Goal: Information Seeking & Learning: Find specific fact

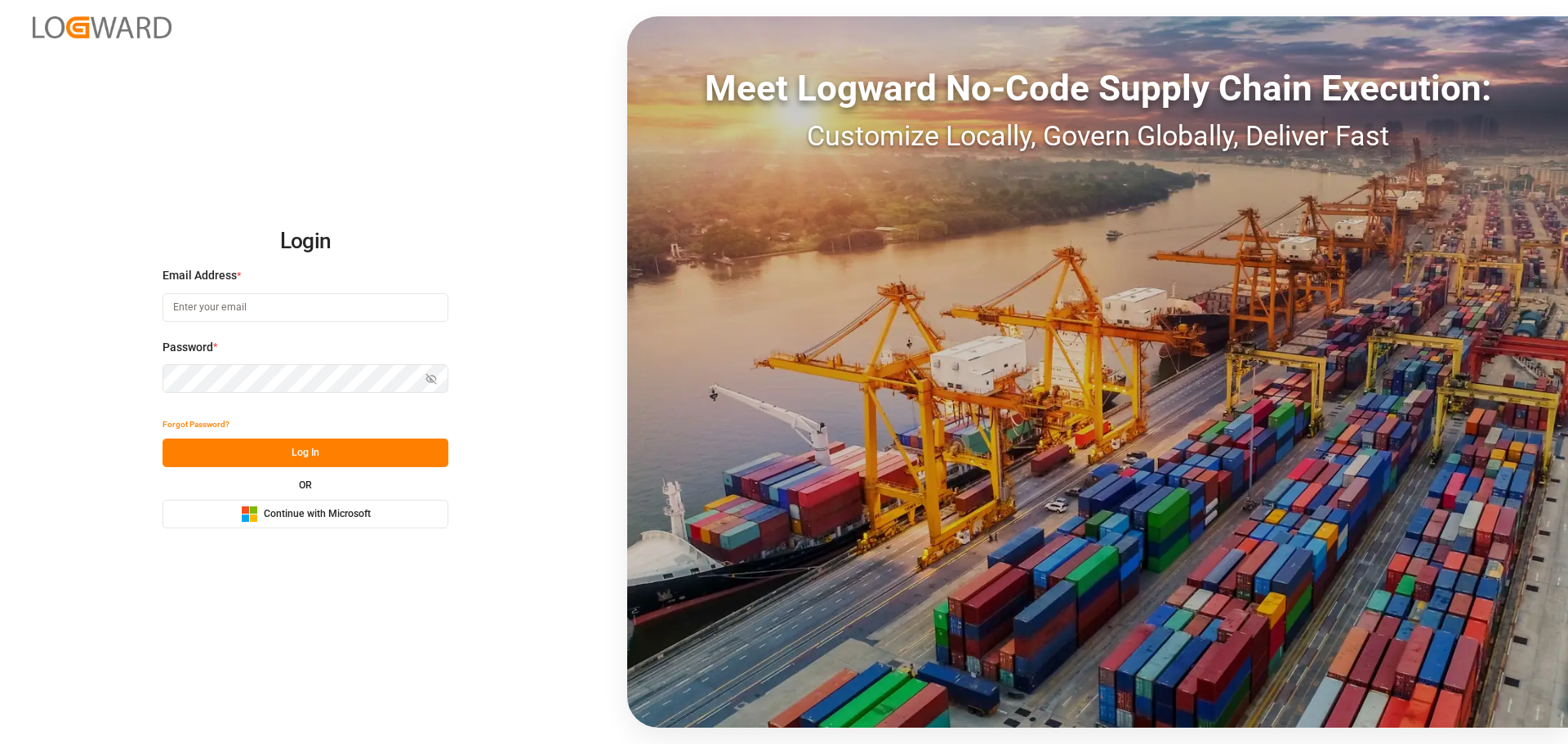
click at [315, 517] on span "Continue with Microsoft" at bounding box center [317, 515] width 107 height 15
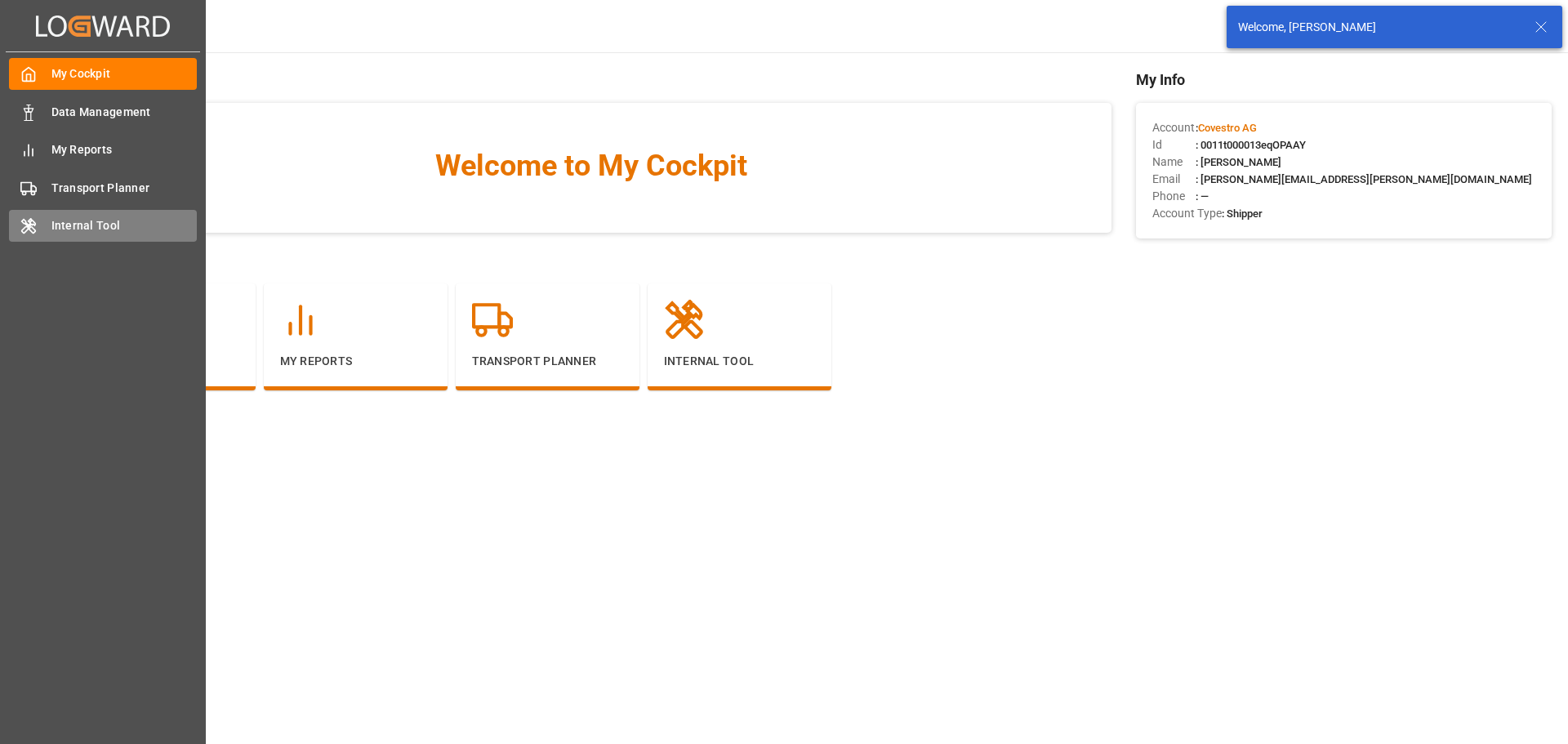
click at [28, 230] on icon at bounding box center [28, 226] width 13 height 15
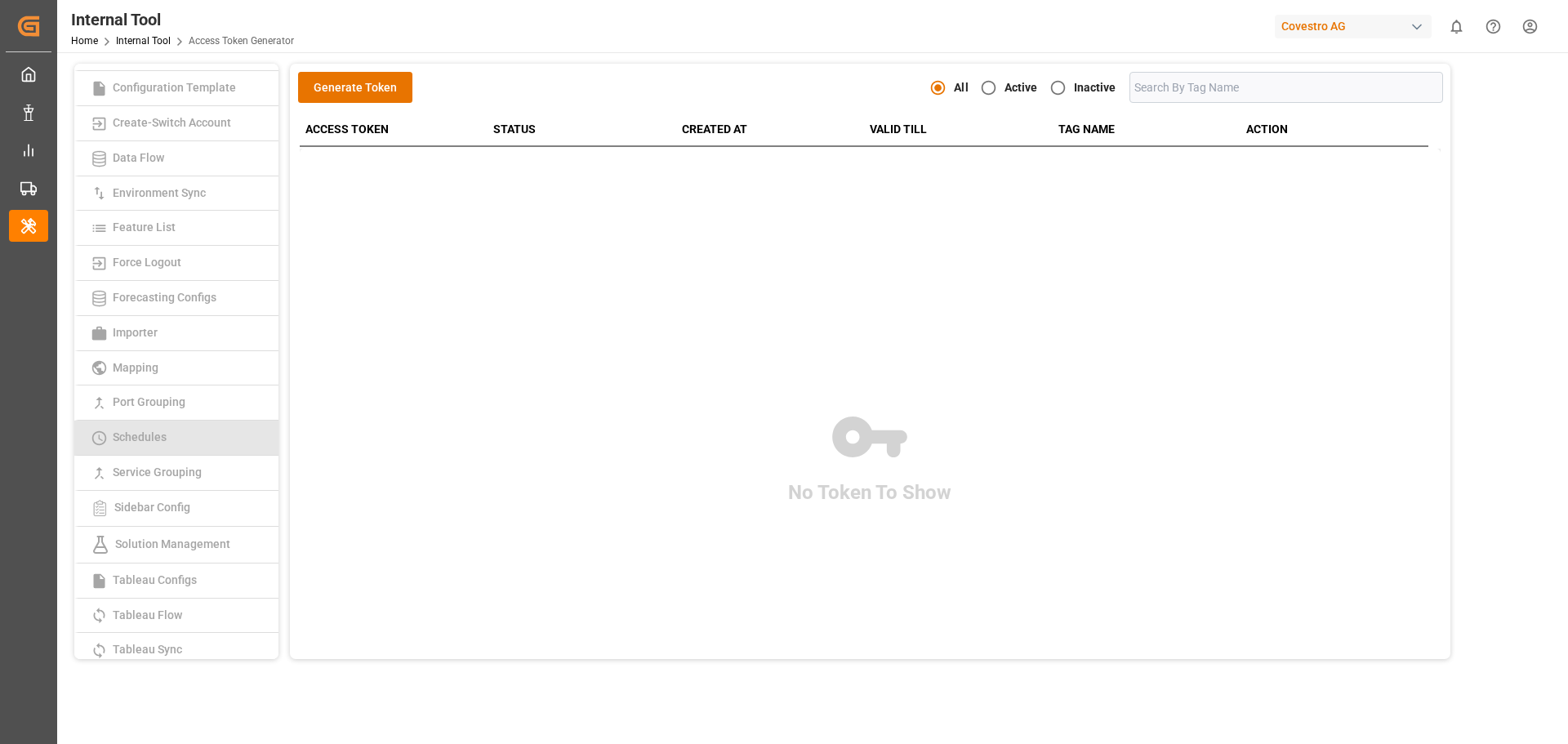
scroll to position [119, 0]
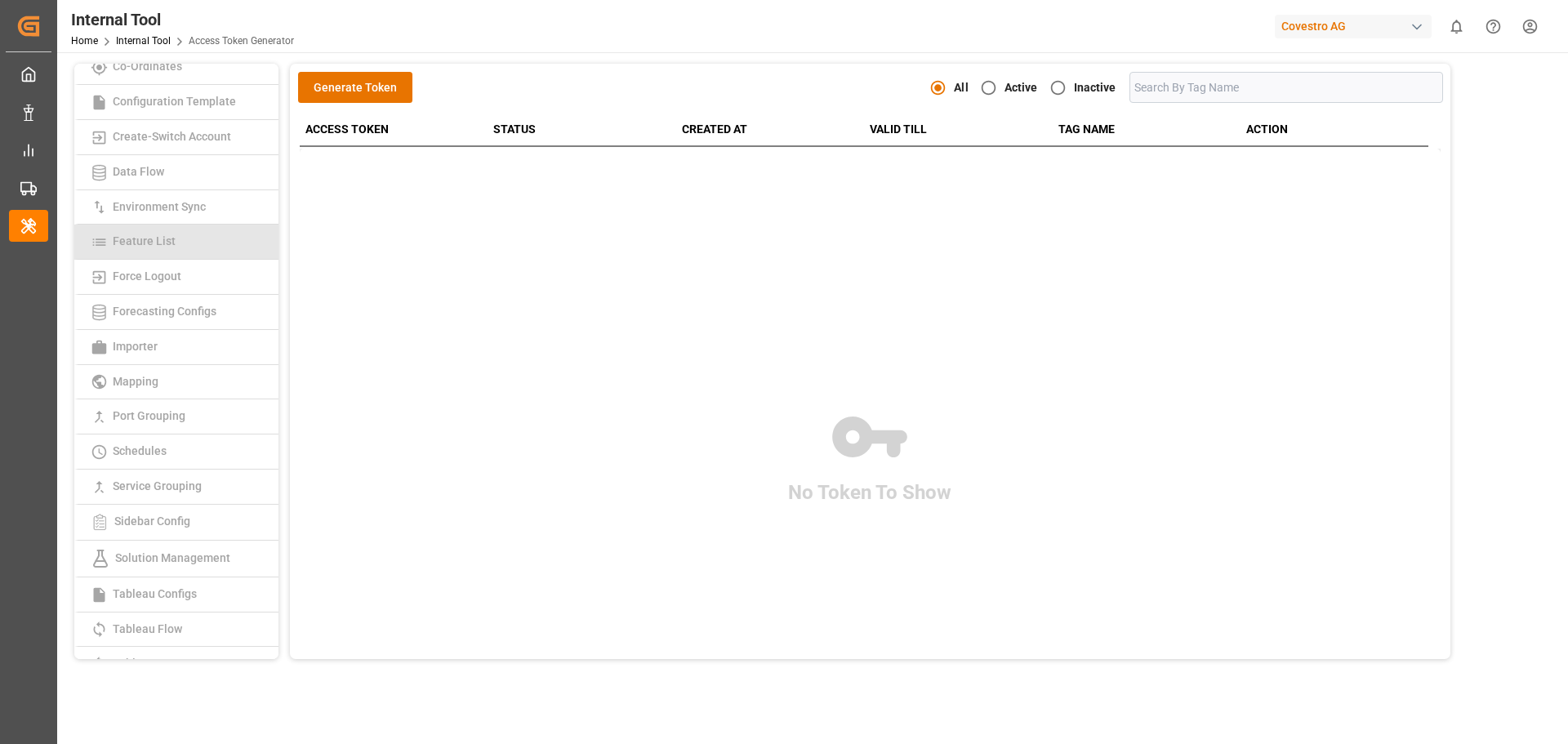
click at [221, 237] on link "Feature List" at bounding box center [176, 242] width 204 height 35
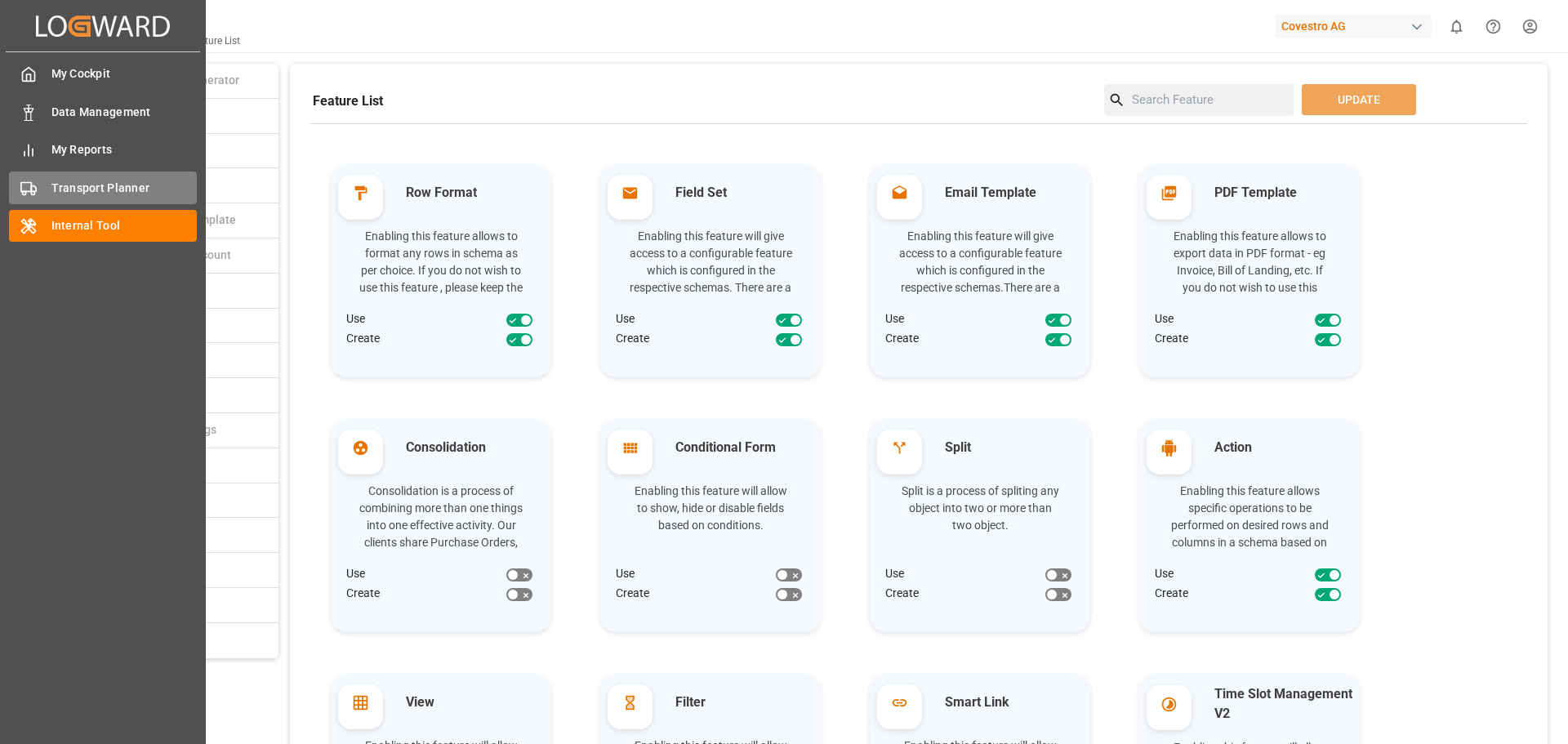
click at [86, 177] on div "Transport Planner Transport Planner" at bounding box center [103, 187] width 188 height 32
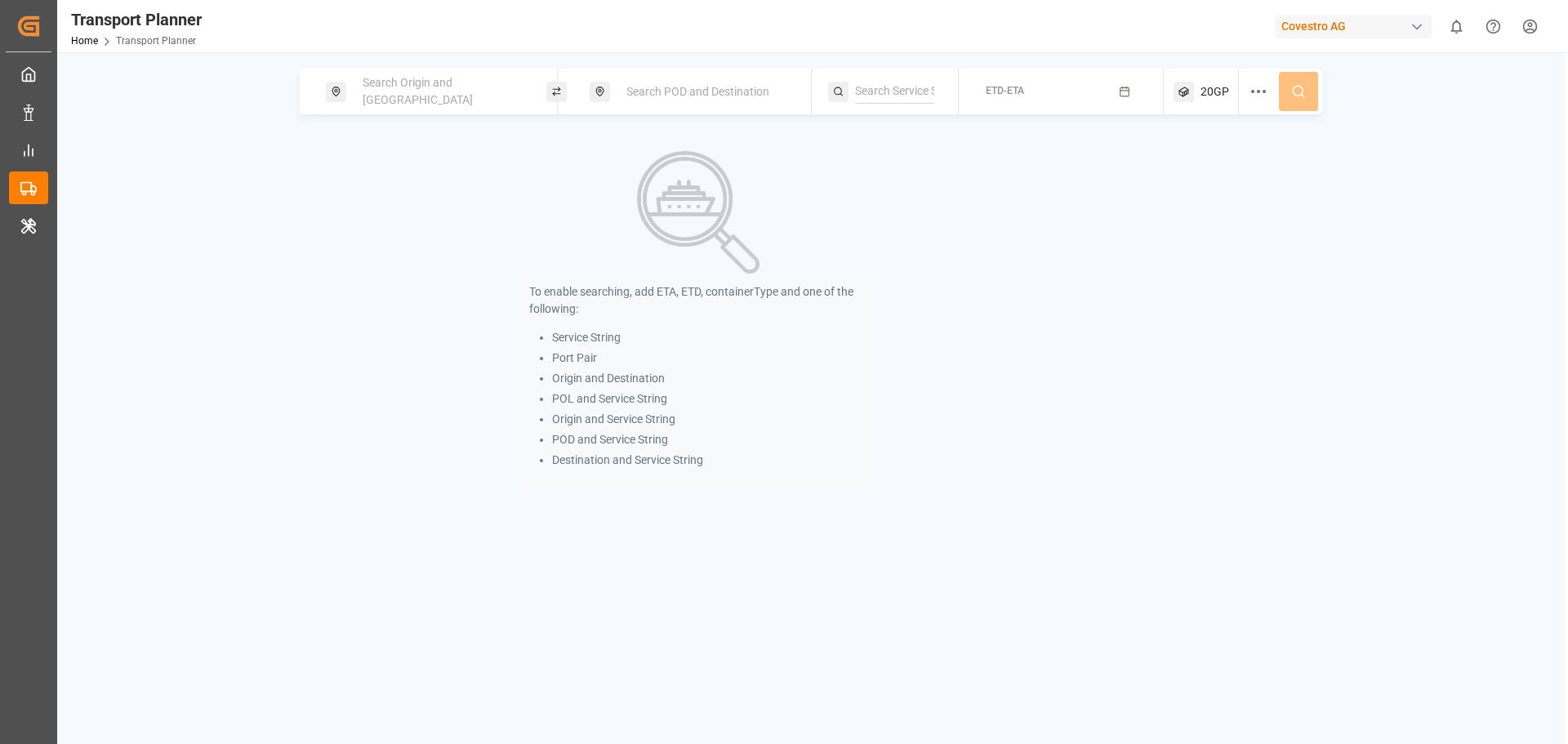
click at [1518, 33] on html "Created by potrace 1.15, written by Peter Selinger 2001-2017 Created by potrace…" at bounding box center [784, 372] width 1568 height 744
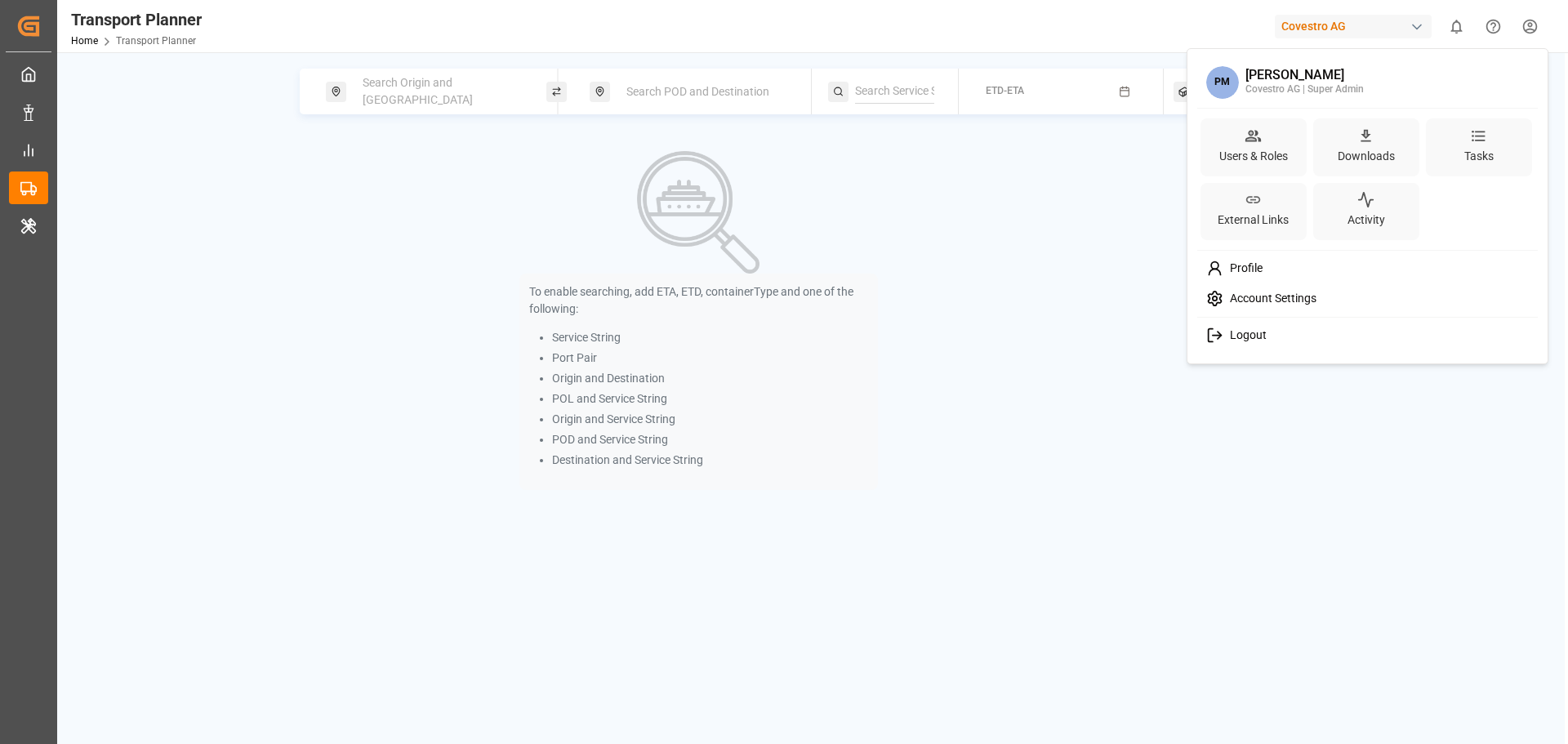
click at [1263, 296] on span "Account Settings" at bounding box center [1270, 299] width 93 height 15
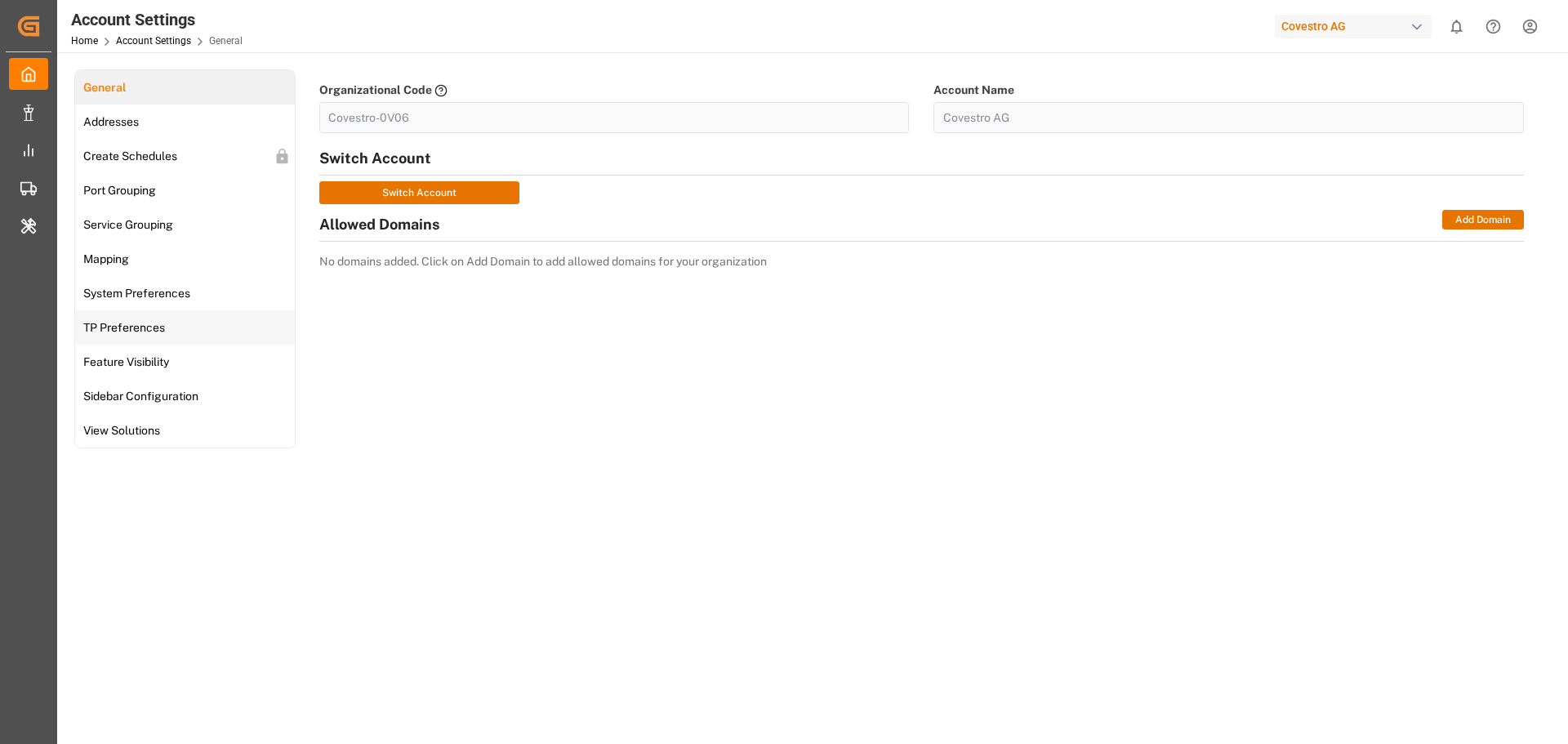
click at [167, 329] on span "TP Preferences" at bounding box center [124, 328] width 92 height 18
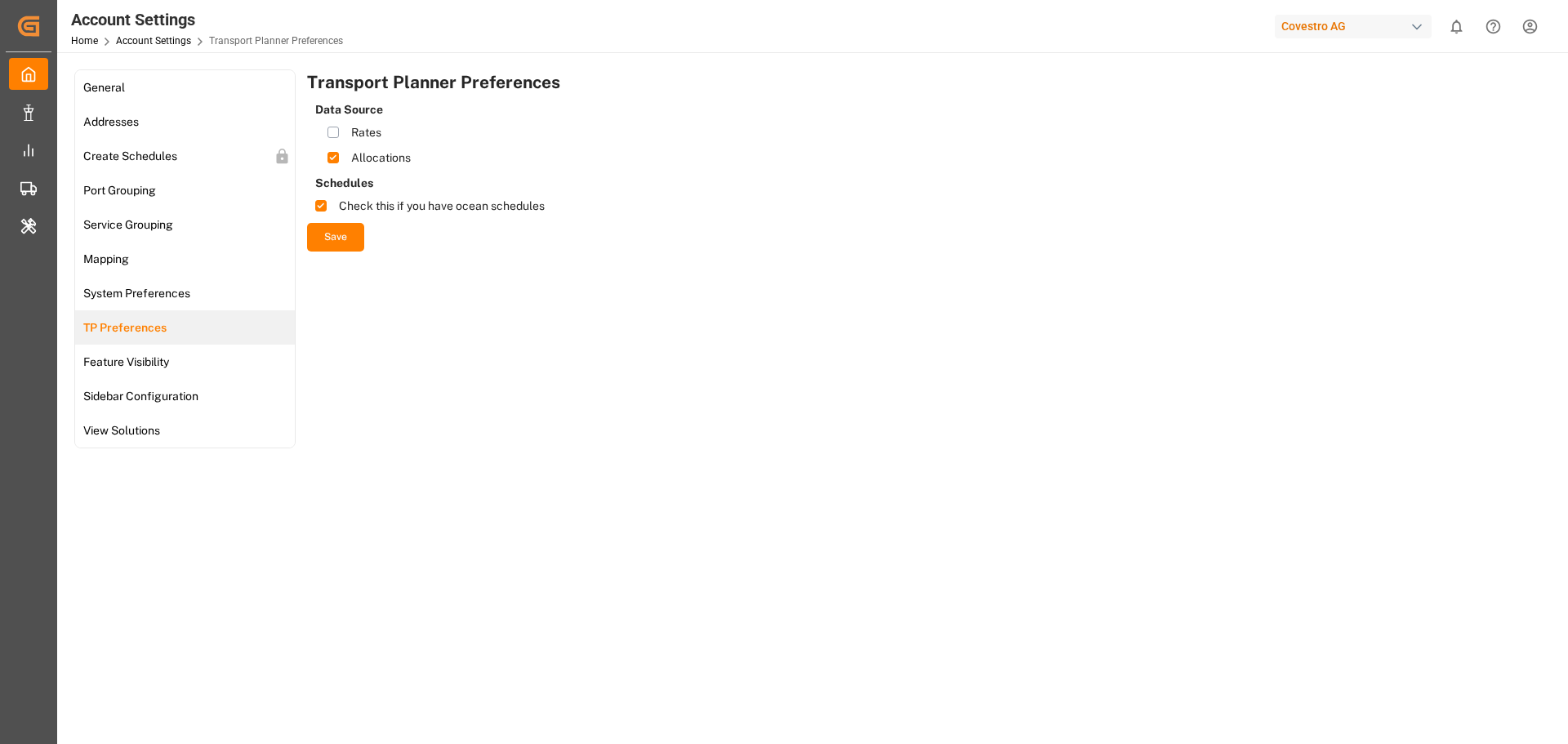
click at [1373, 41] on div "Covestro AG" at bounding box center [1356, 26] width 164 height 31
type input "evonik us"
click at [1308, 113] on span "EvonikUS-4XPF" at bounding box center [1302, 119] width 69 height 15
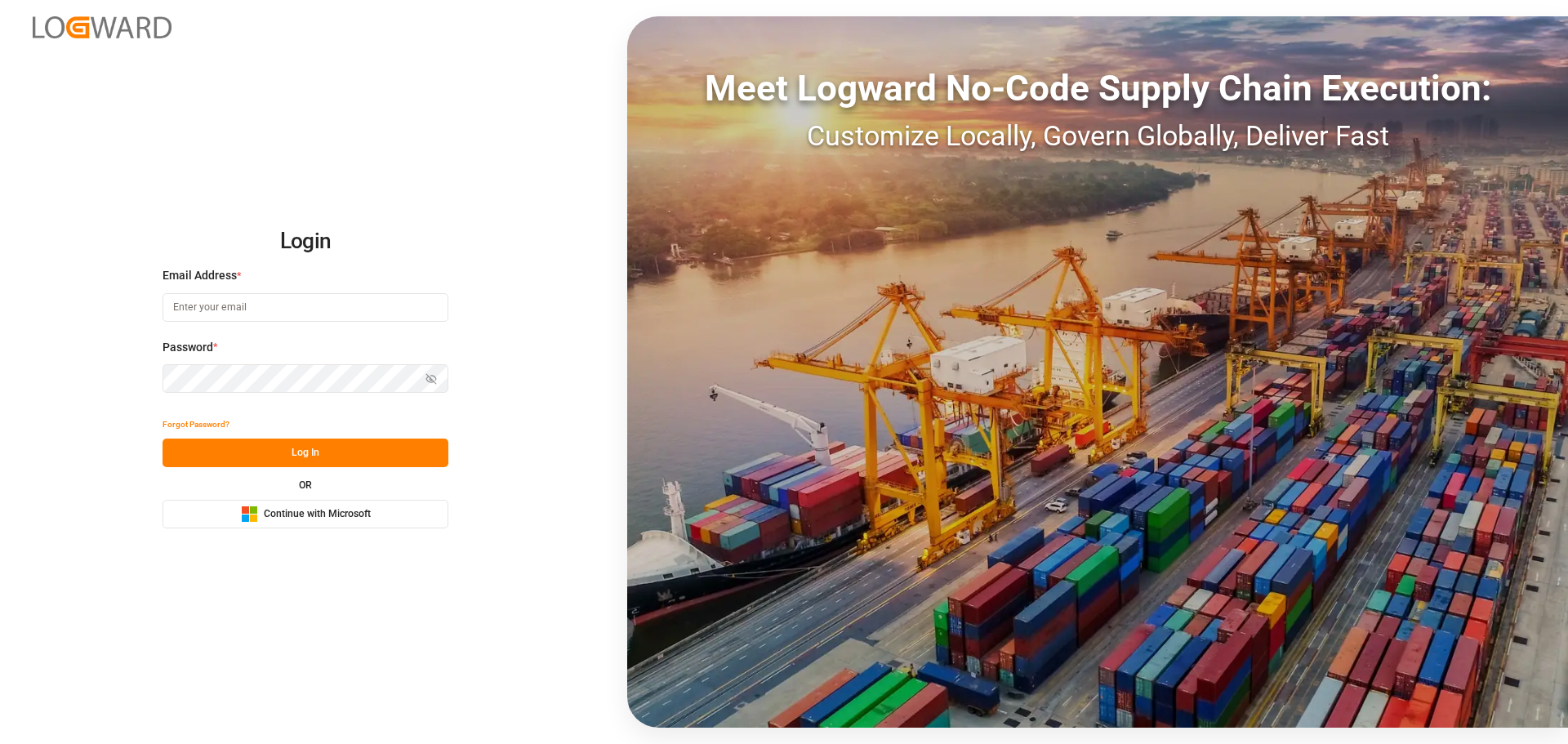
click at [281, 513] on span "Continue with Microsoft" at bounding box center [317, 515] width 107 height 15
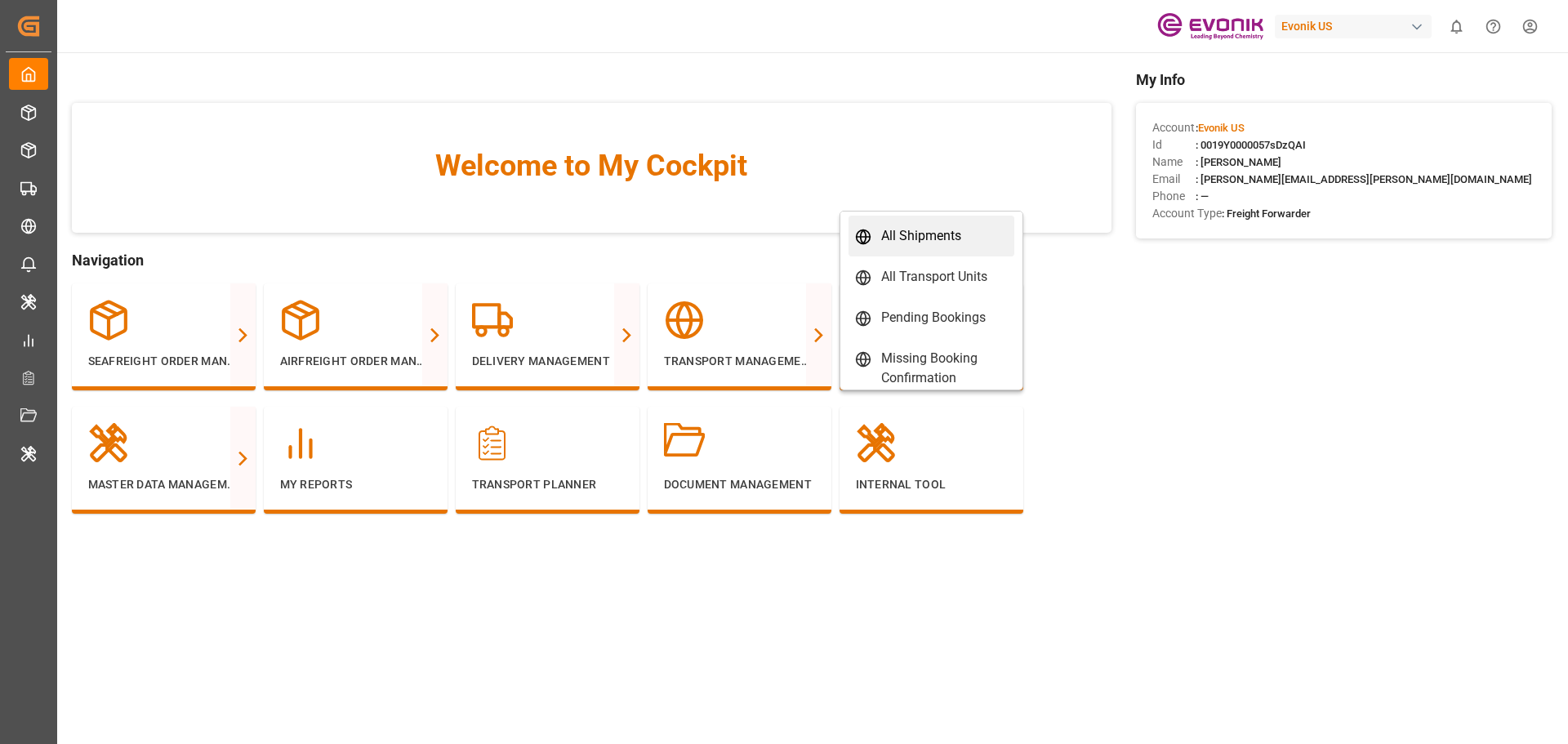
click at [943, 244] on div "All Shipments" at bounding box center [921, 235] width 80 height 19
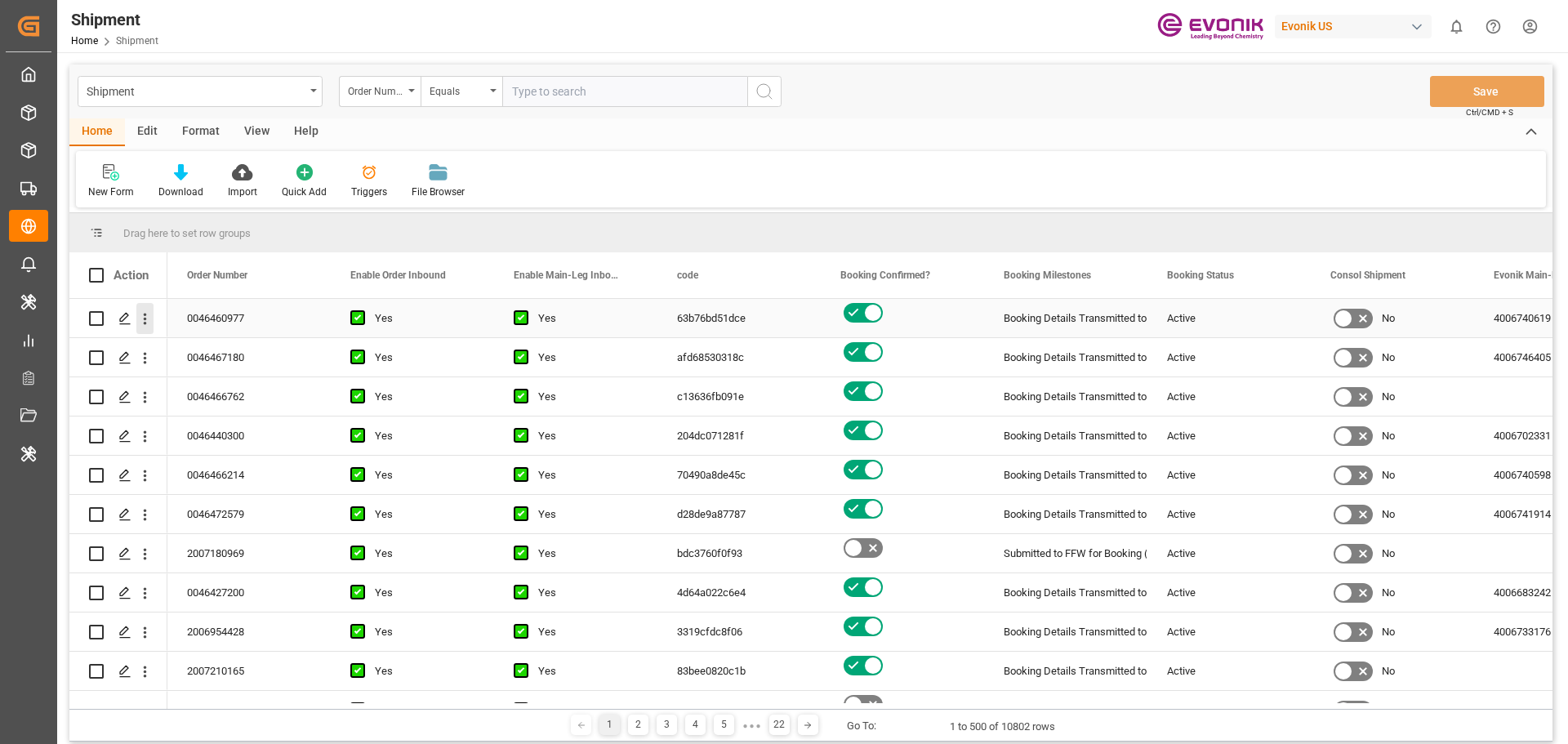
click at [144, 317] on icon "open menu" at bounding box center [144, 319] width 18 height 18
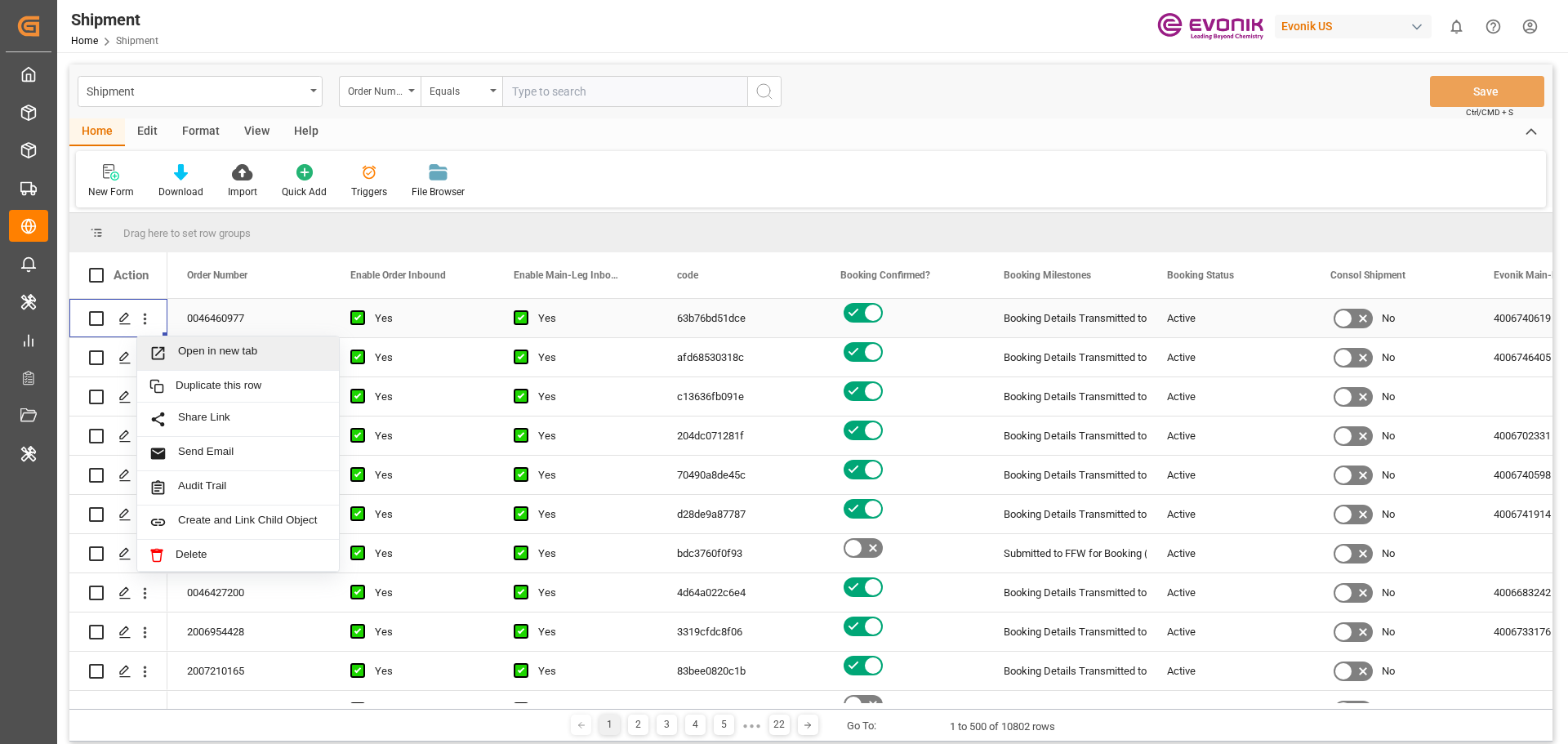
click at [227, 347] on span "Open in new tab" at bounding box center [252, 353] width 149 height 18
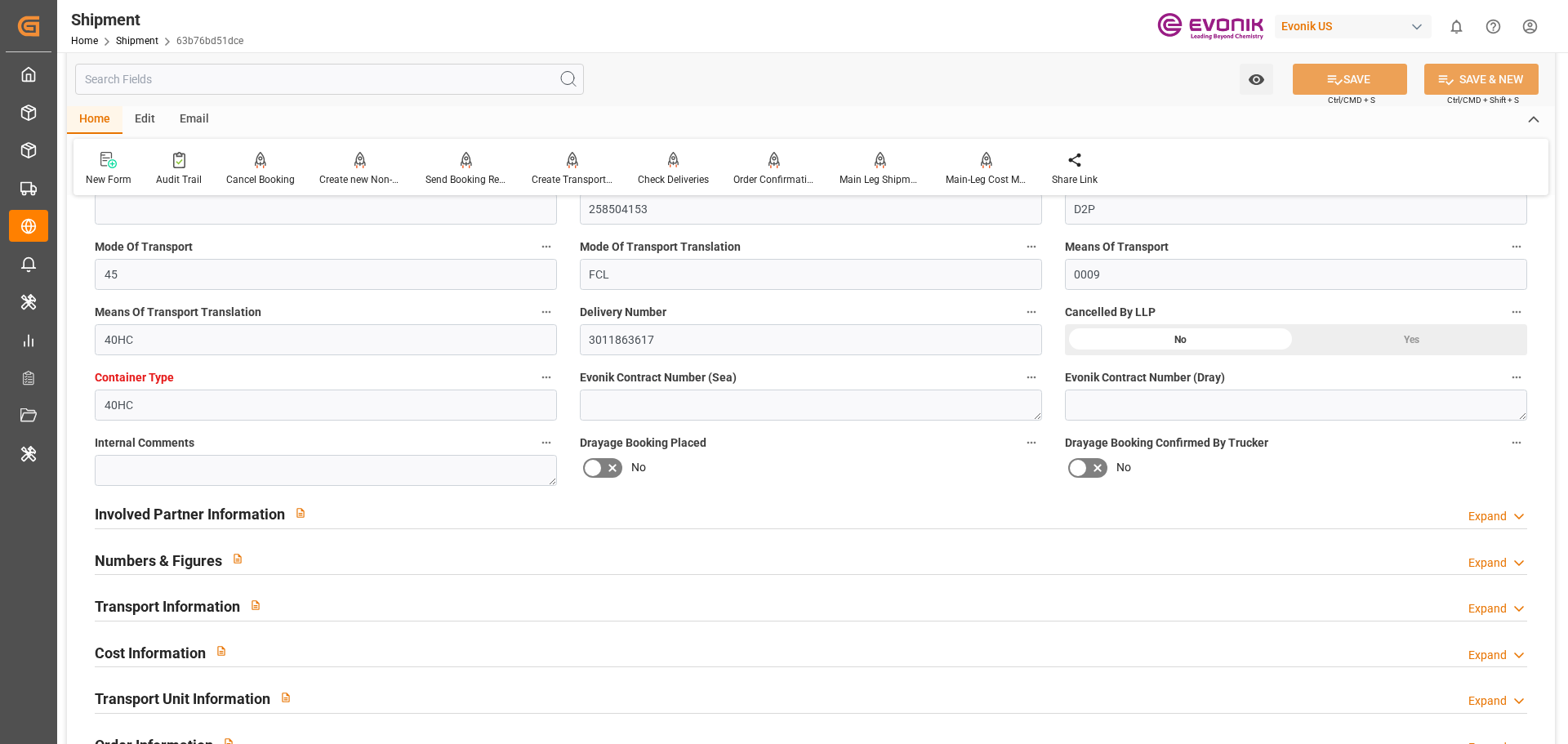
scroll to position [654, 0]
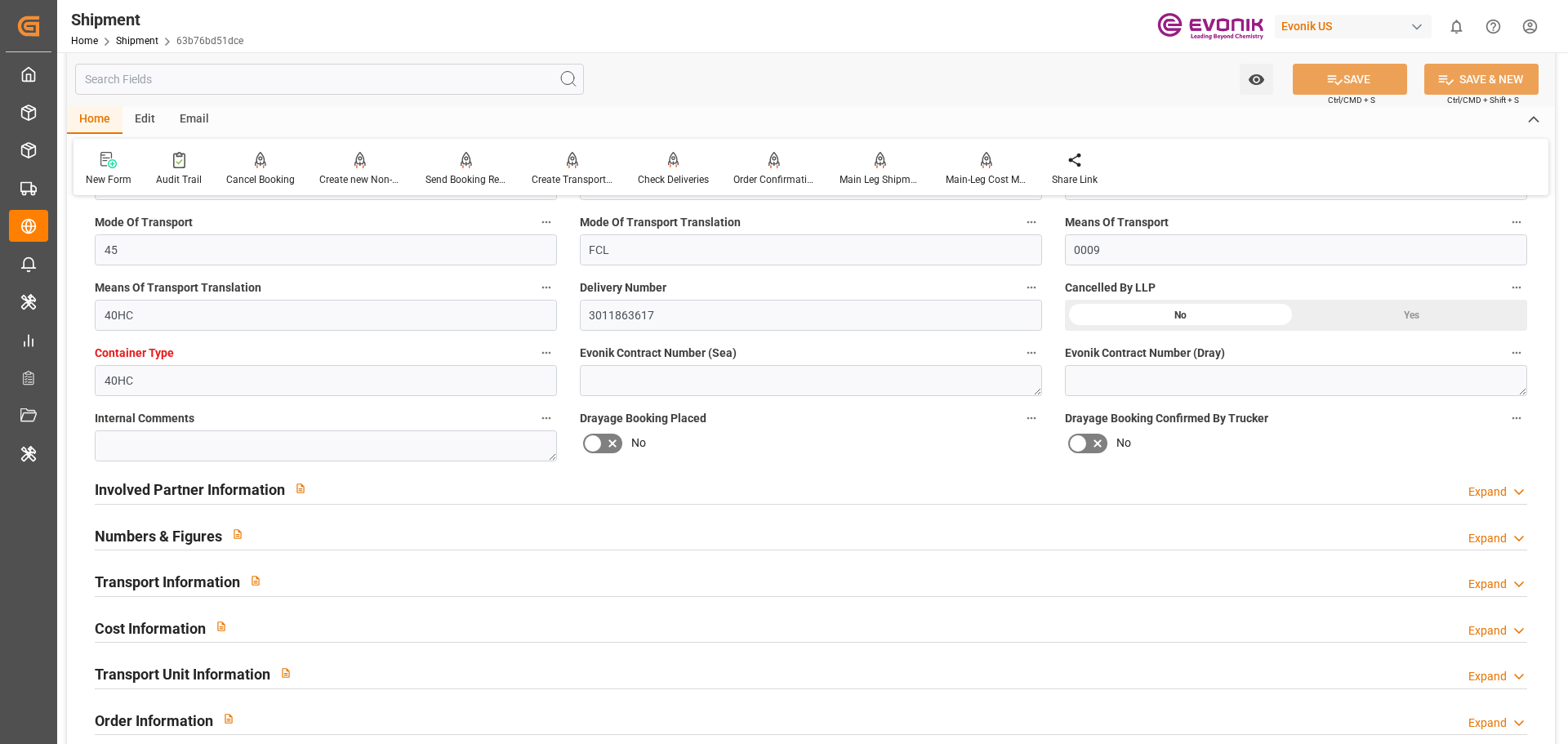
click at [371, 478] on div "Involved Partner Information Expand" at bounding box center [810, 488] width 1432 height 31
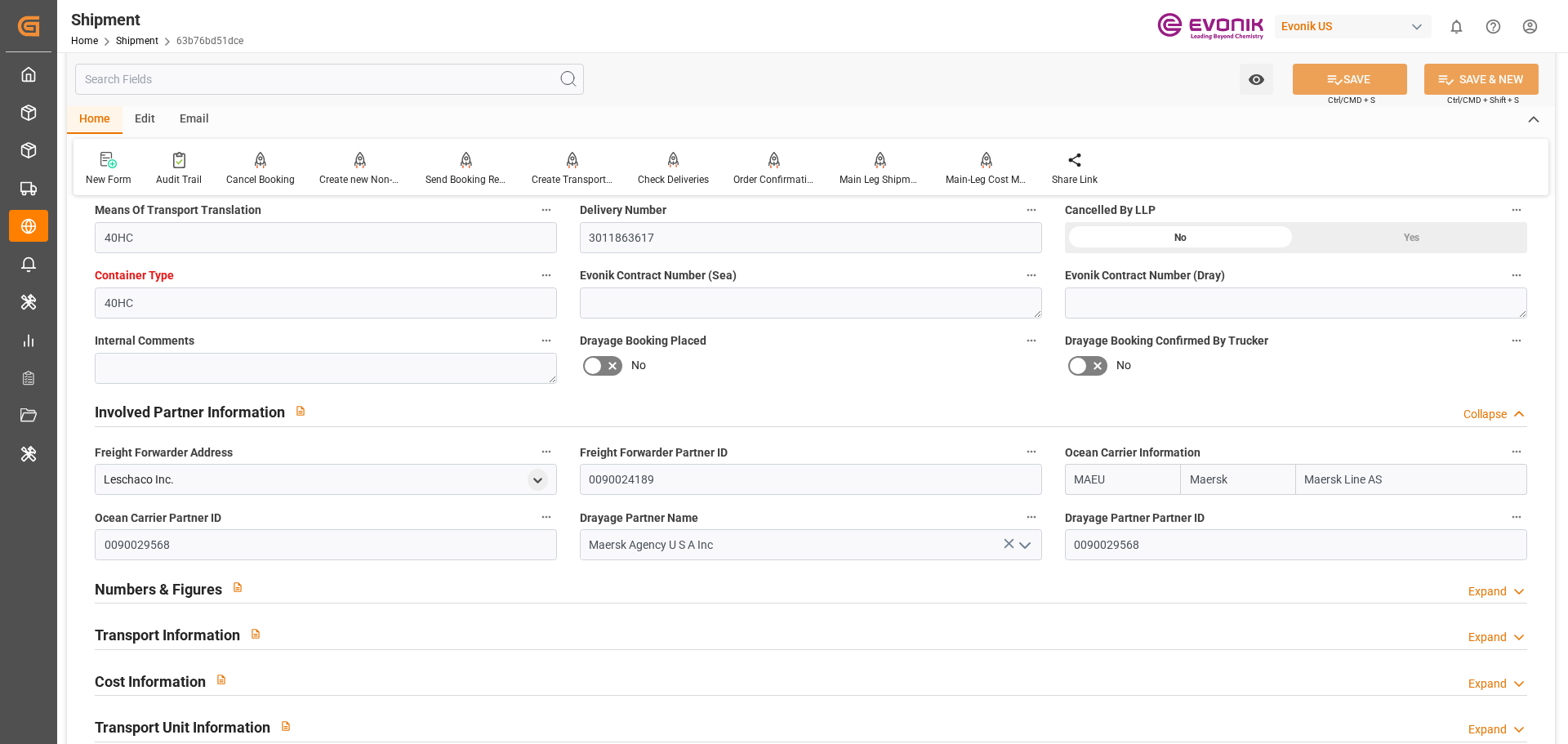
scroll to position [817, 0]
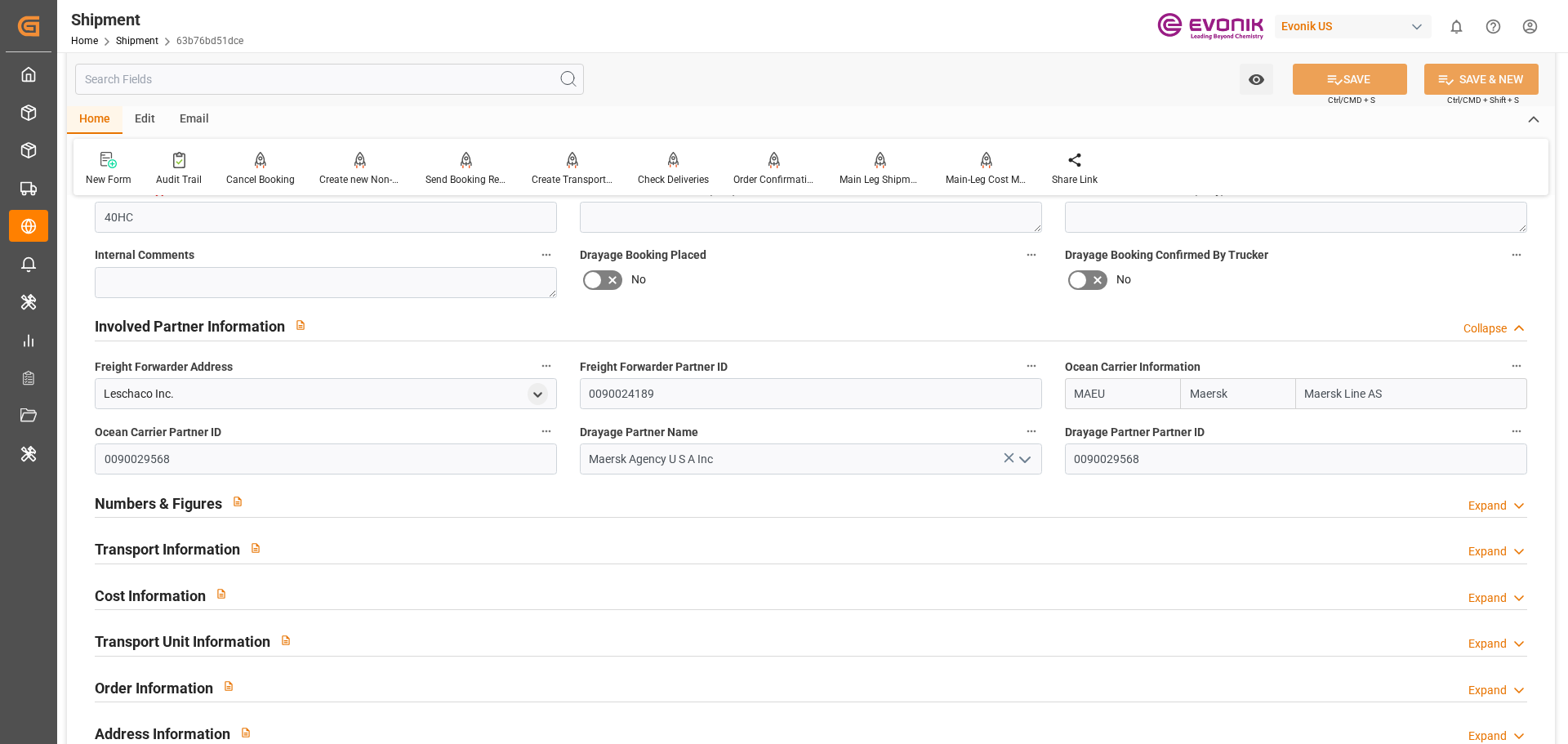
click at [305, 502] on div "Numbers & Figures Expand" at bounding box center [810, 501] width 1432 height 31
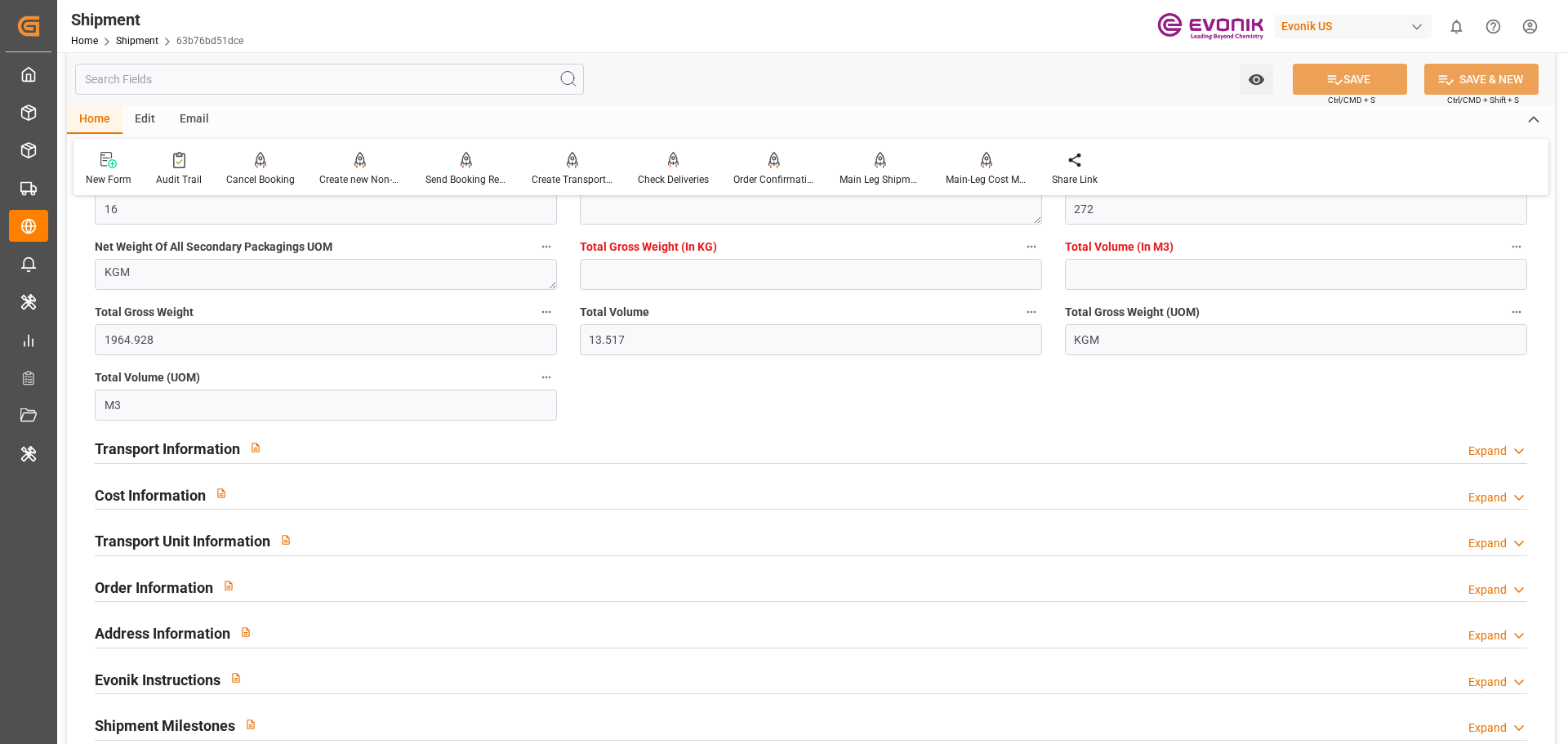
scroll to position [1226, 0]
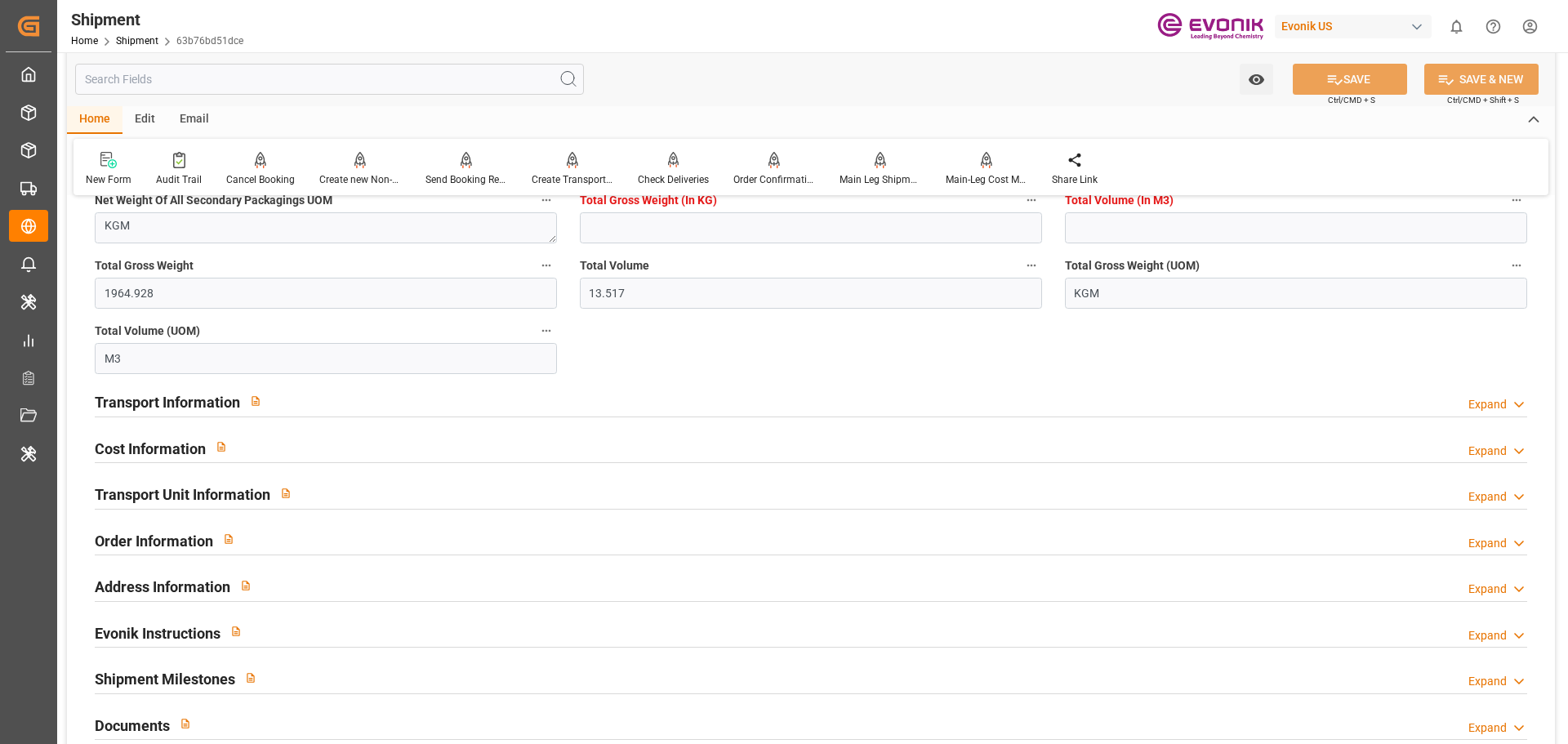
click at [360, 395] on div "Transport Information Expand" at bounding box center [810, 401] width 1432 height 31
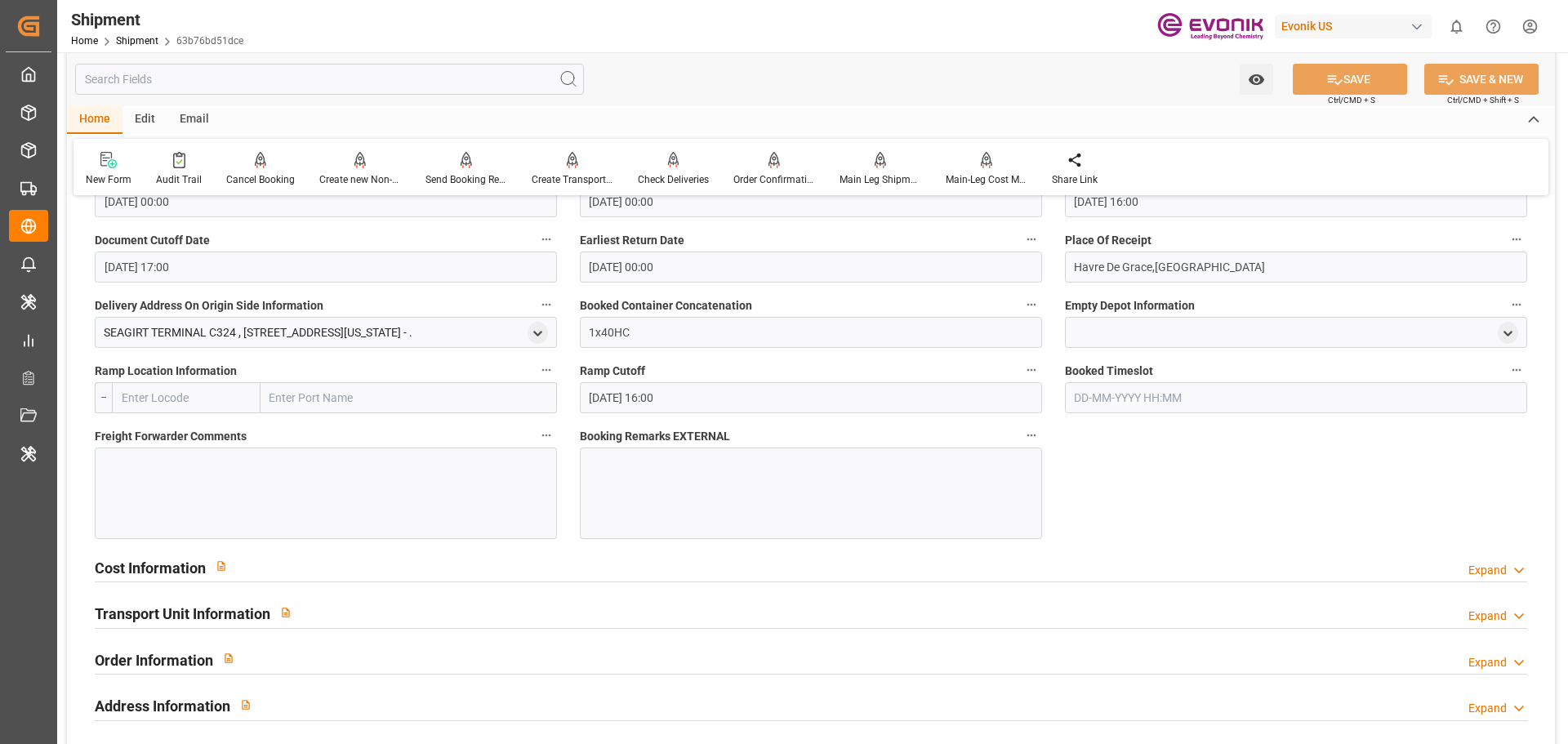
scroll to position [1716, 0]
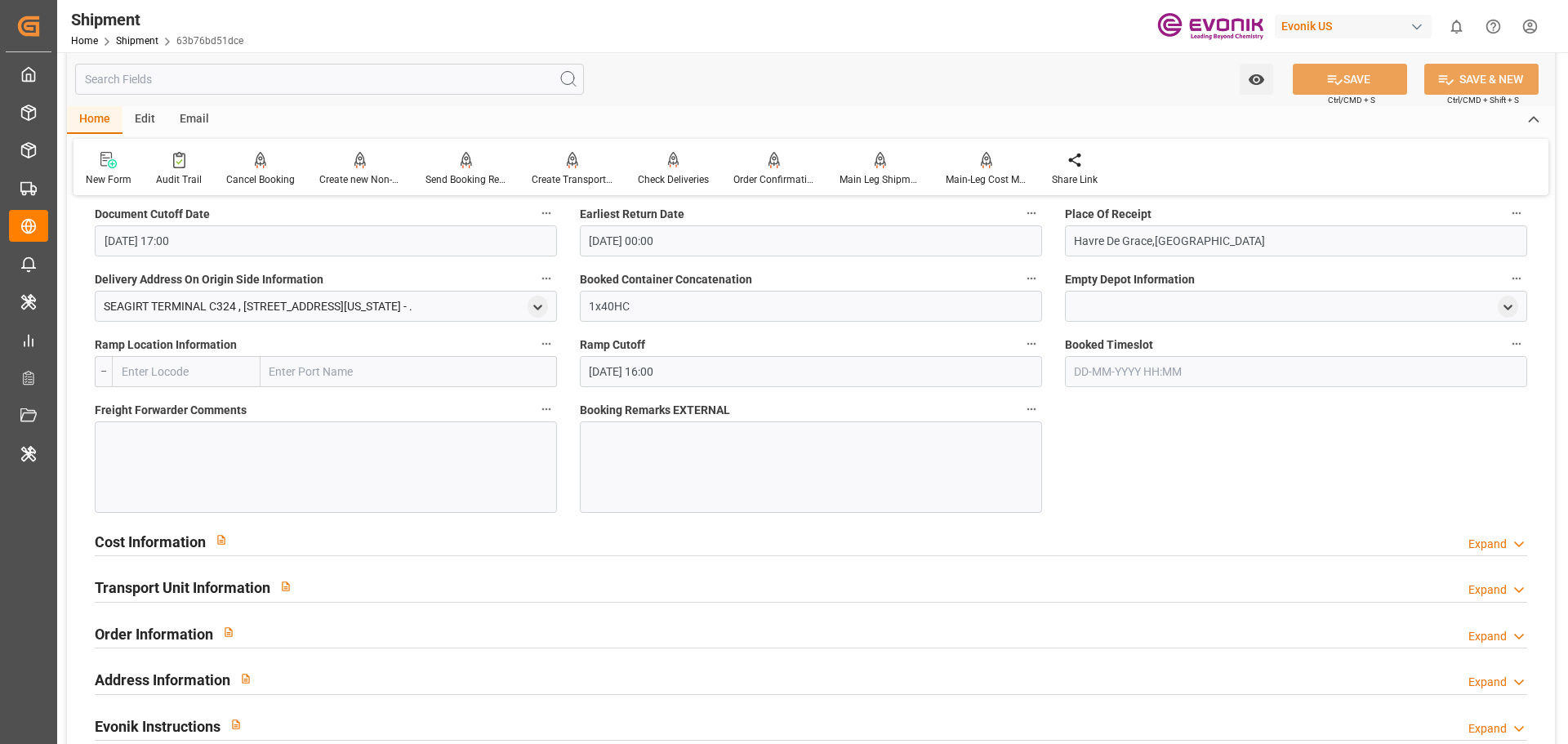
click at [370, 545] on div "Cost Information Expand" at bounding box center [810, 539] width 1432 height 31
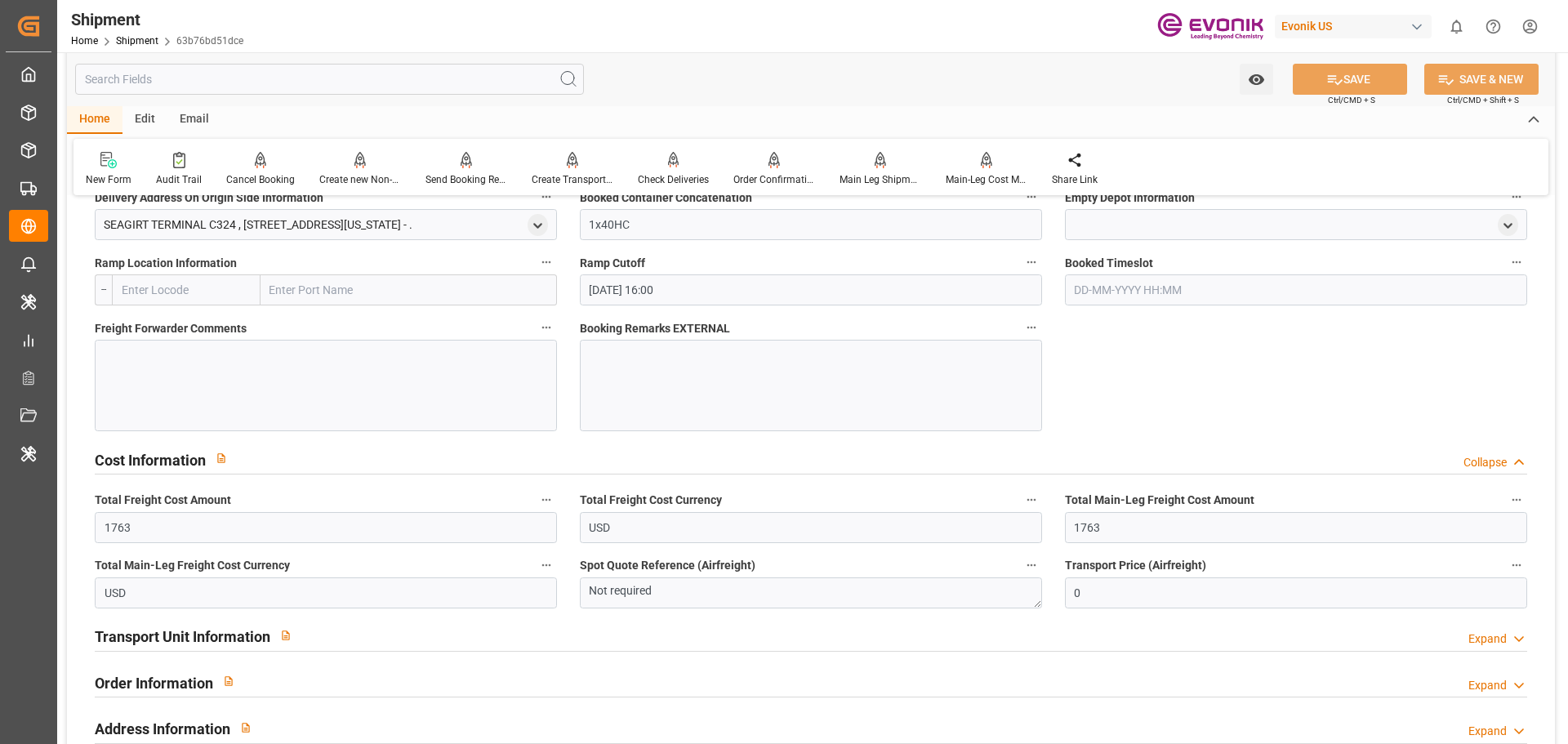
scroll to position [1879, 0]
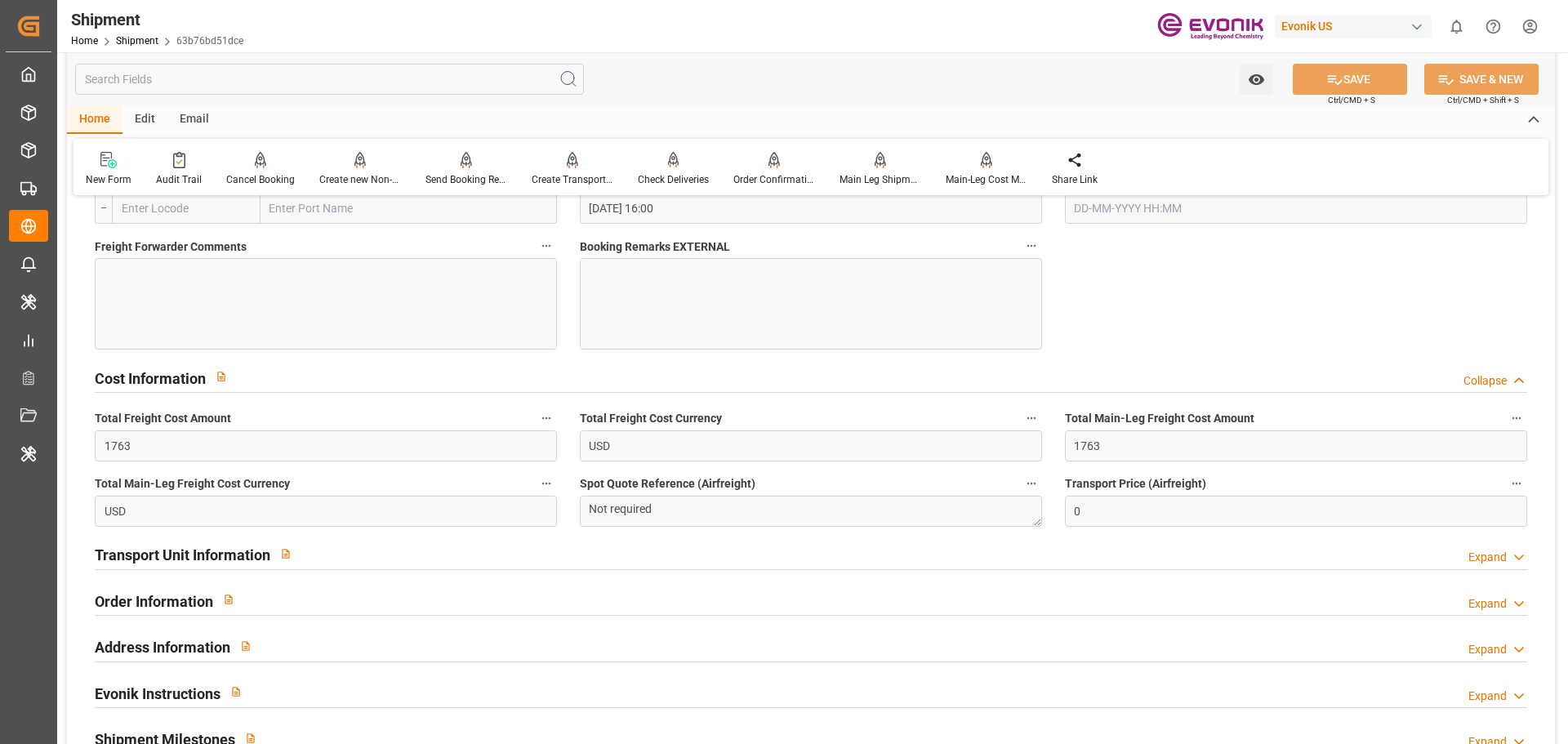
click at [357, 553] on div "Transport Unit Information Expand" at bounding box center [810, 554] width 1432 height 31
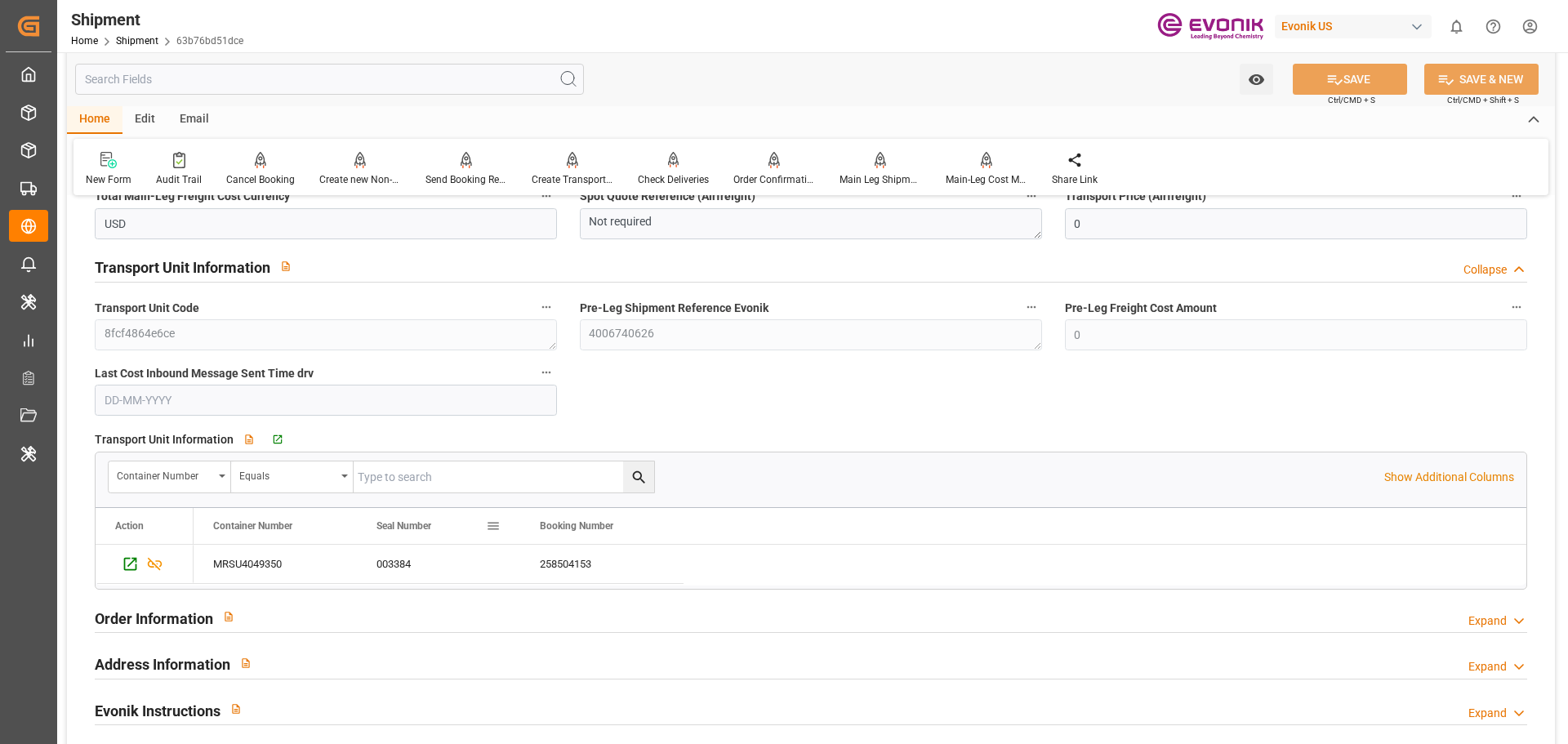
scroll to position [2206, 0]
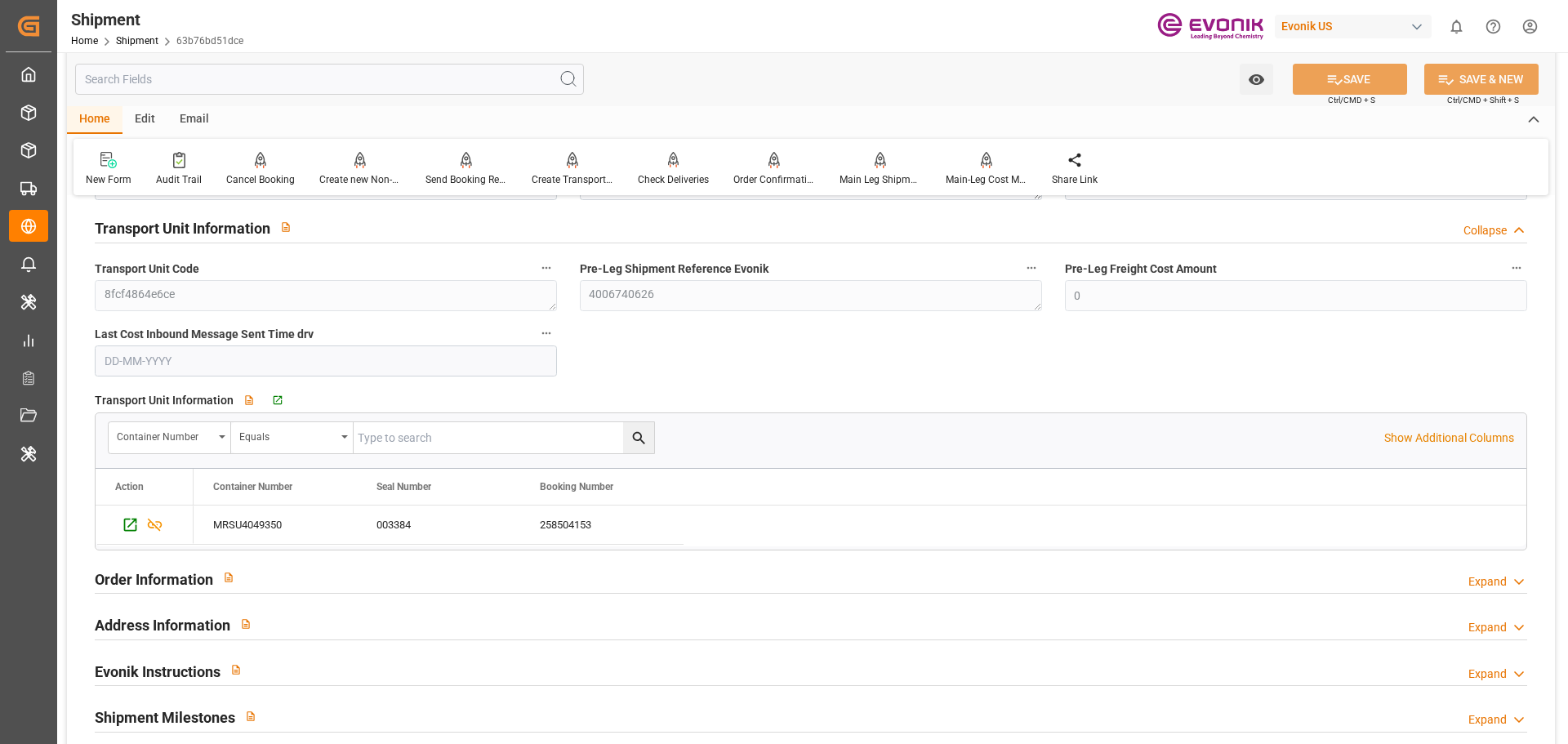
click at [304, 577] on div "Order Information Expand" at bounding box center [810, 577] width 1432 height 31
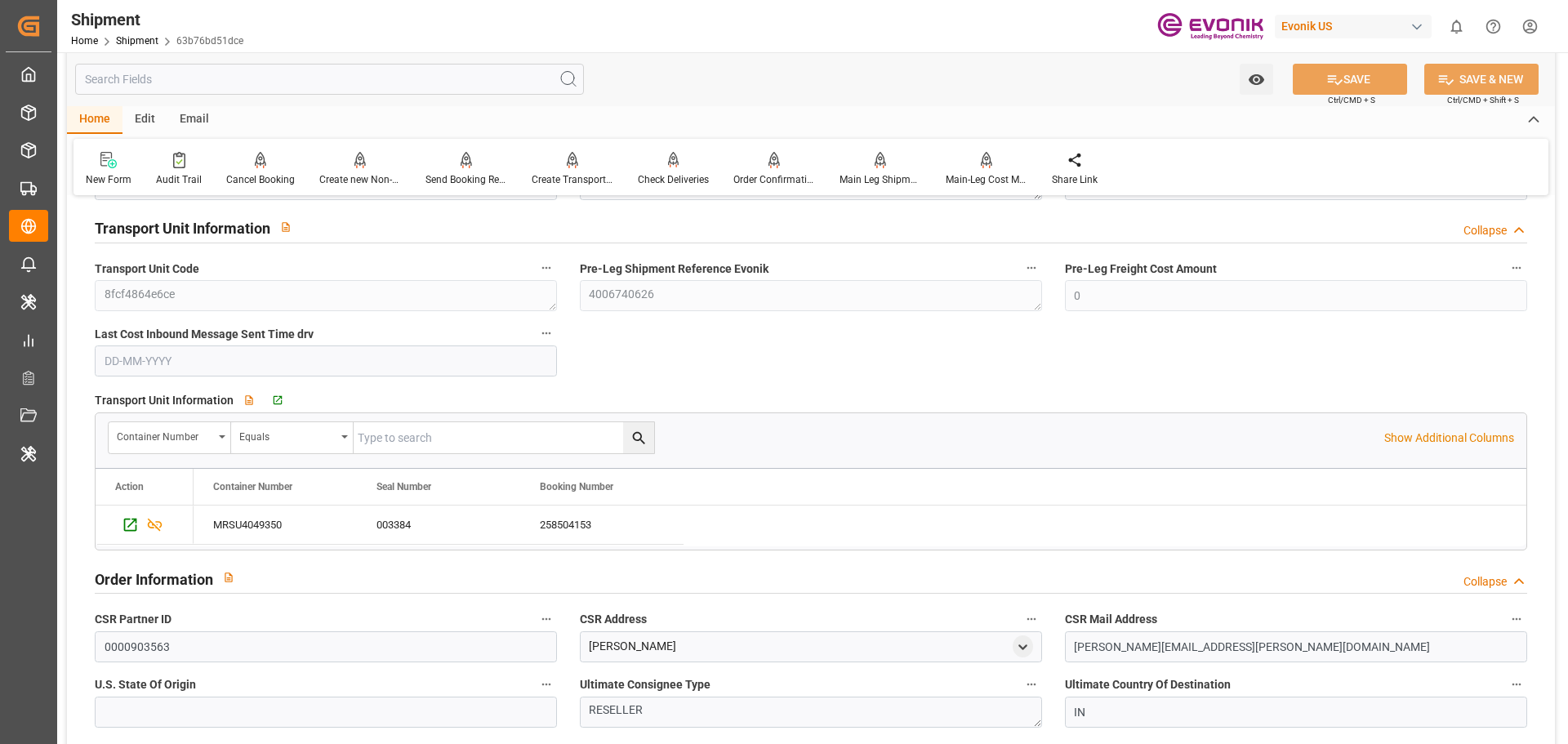
scroll to position [2288, 0]
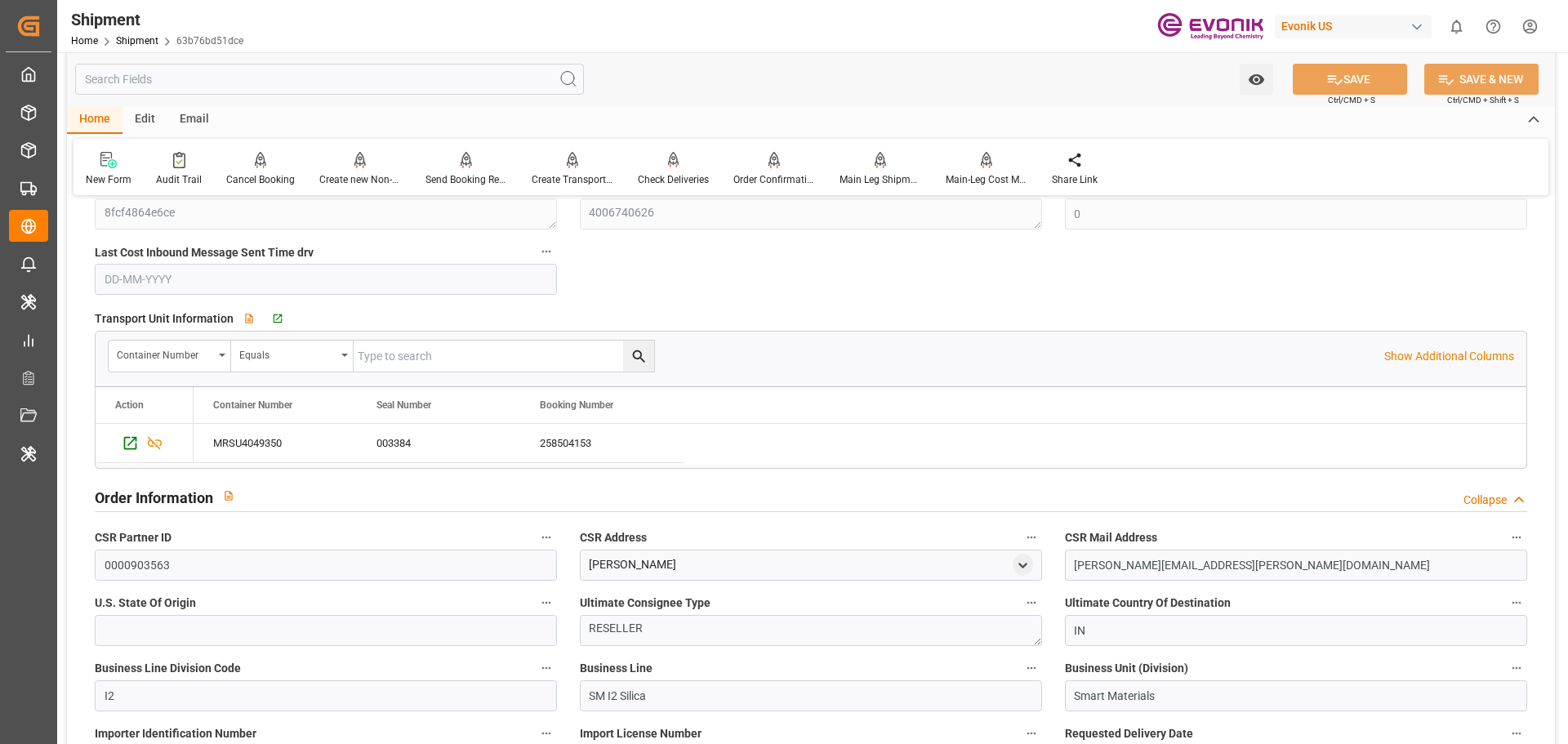
click at [284, 84] on input "text" at bounding box center [330, 78] width 509 height 31
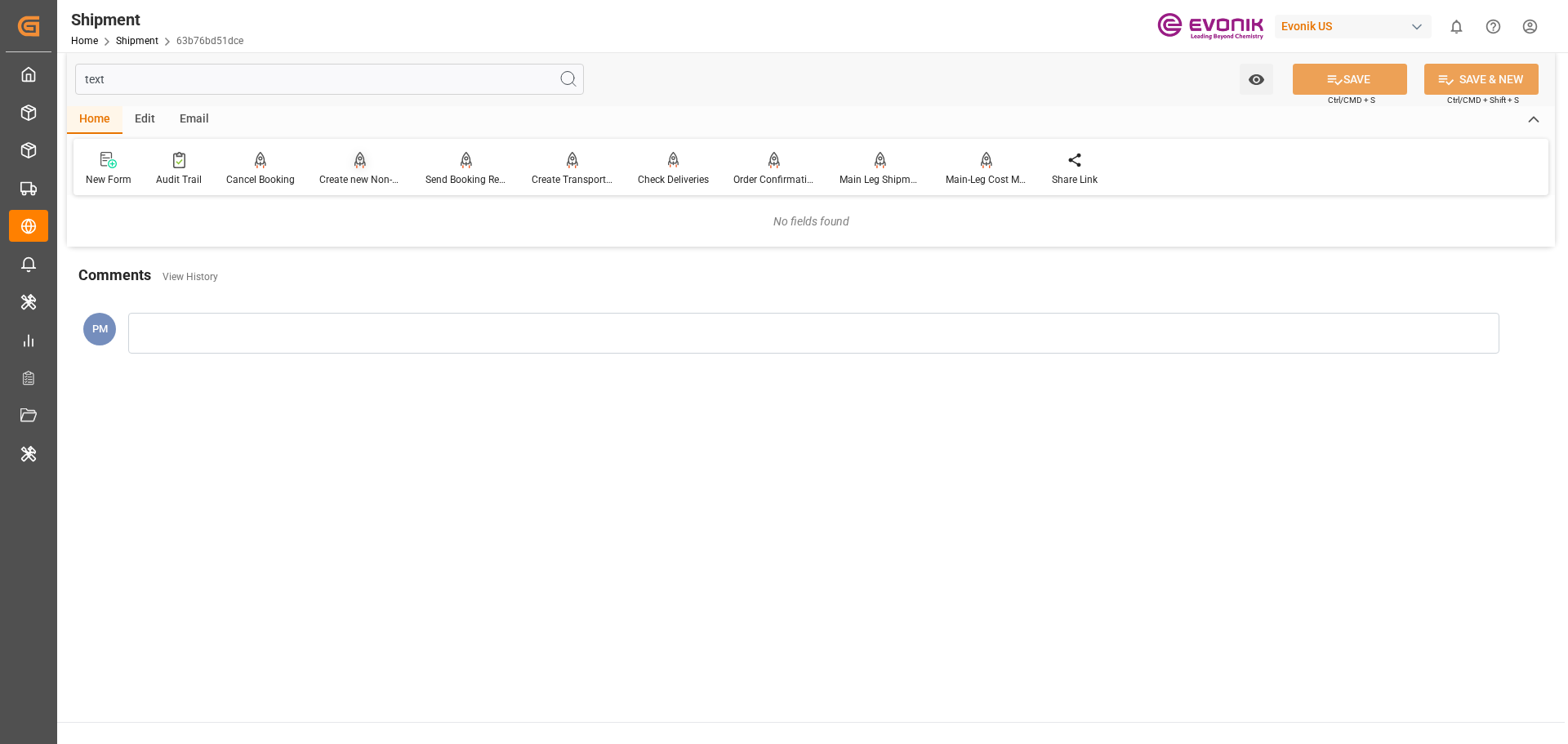
scroll to position [0, 0]
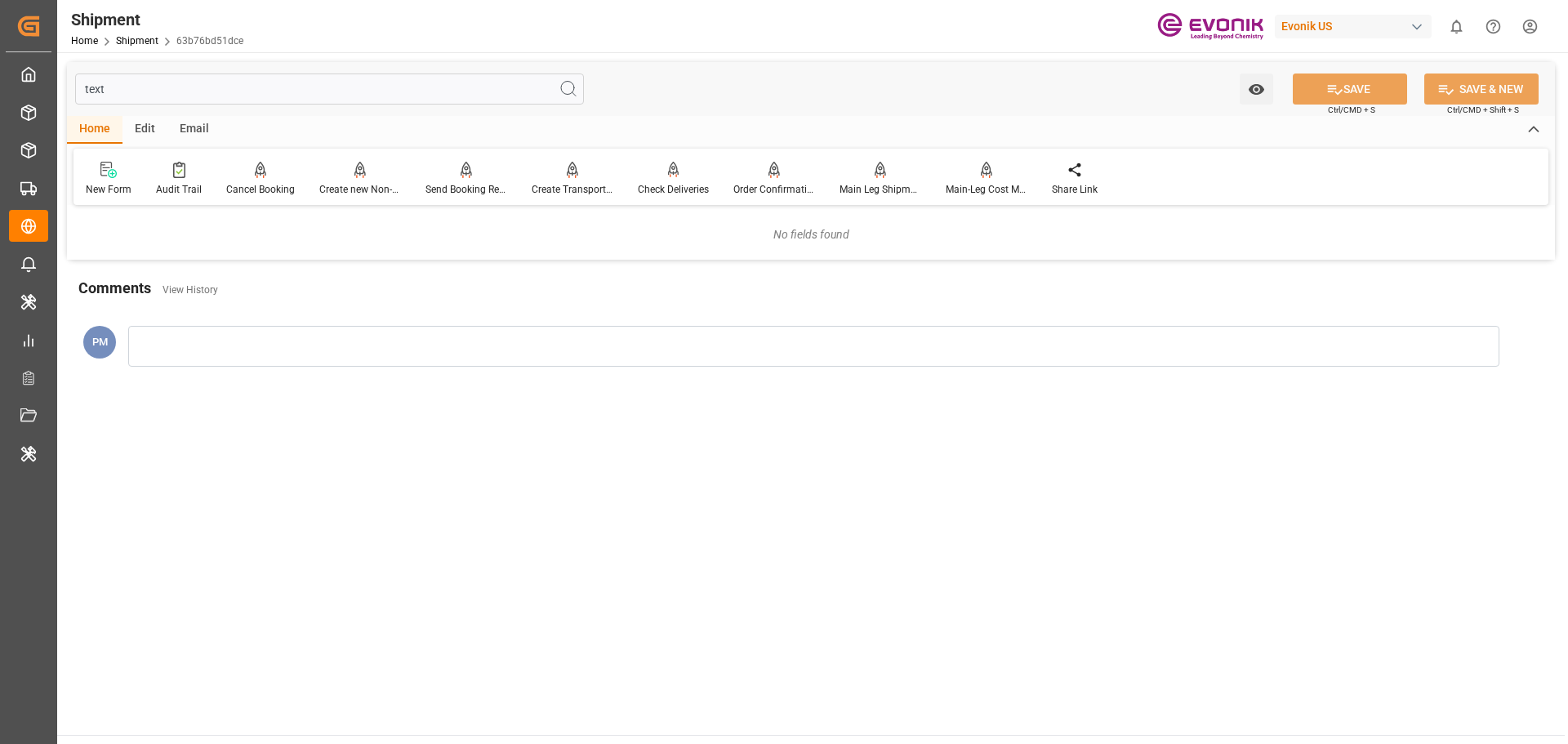
drag, startPoint x: 144, startPoint y: 91, endPoint x: 83, endPoint y: 90, distance: 61.0
click at [83, 90] on input "text" at bounding box center [330, 89] width 509 height 31
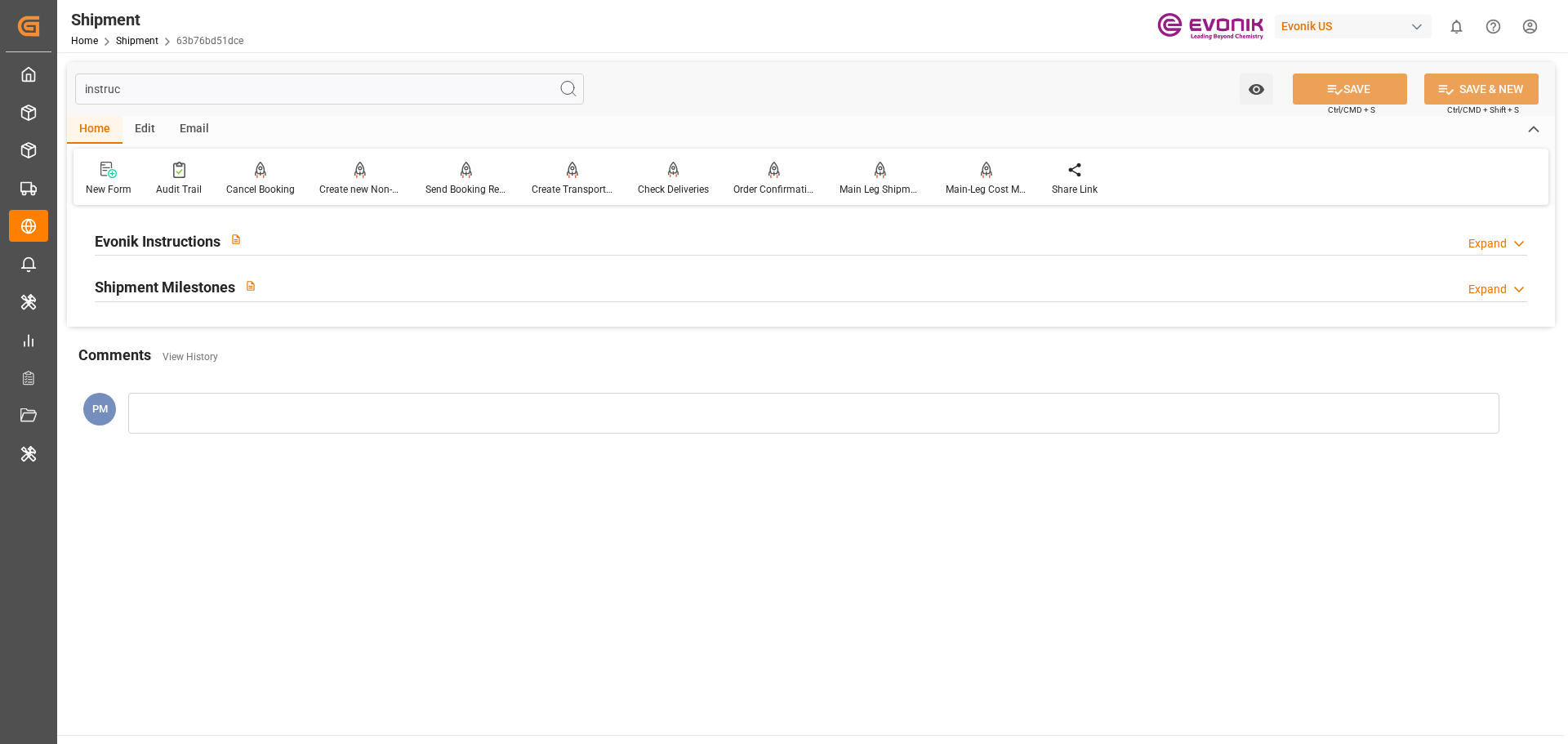
type input "instruc"
click at [314, 242] on div "Evonik Instructions Expand" at bounding box center [810, 239] width 1432 height 31
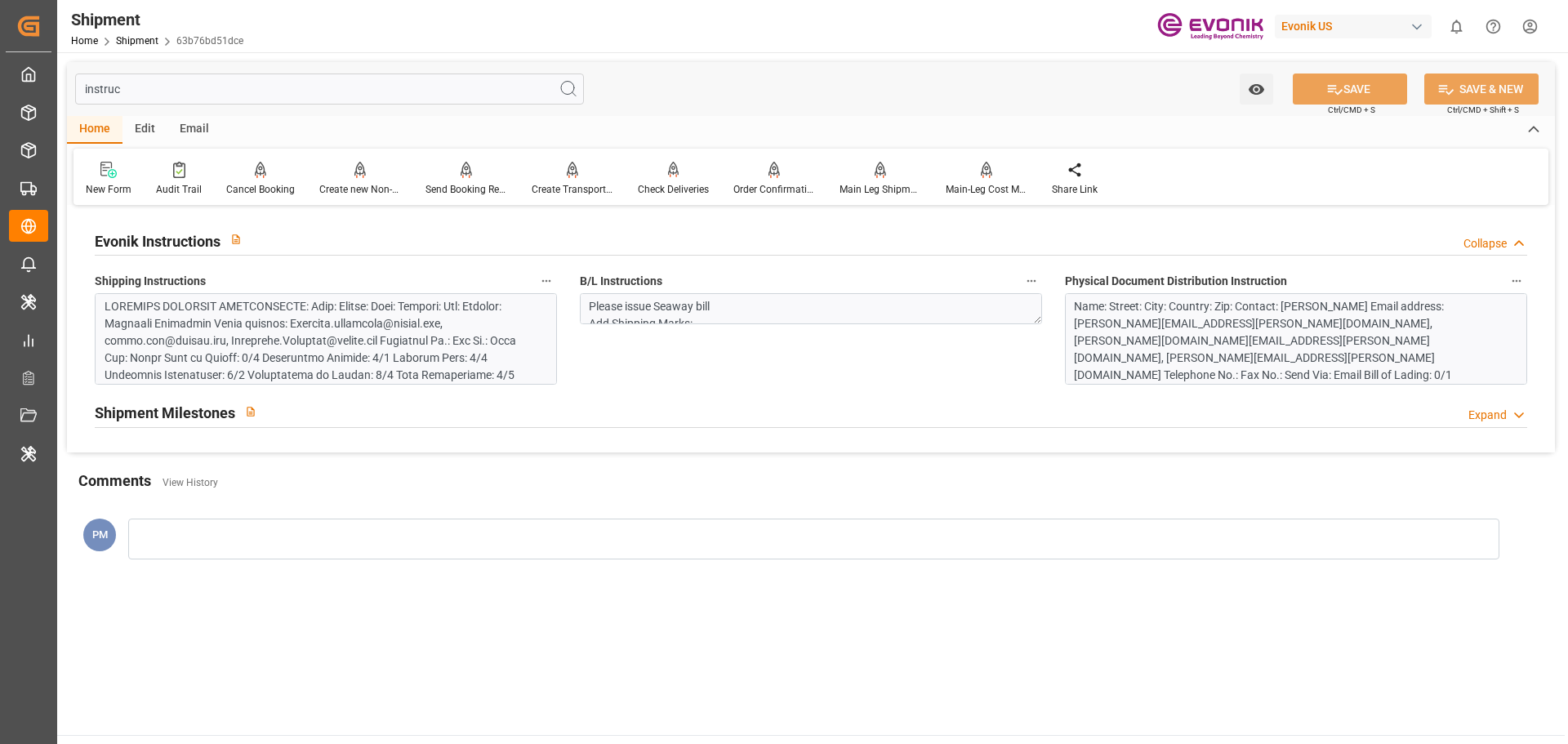
click at [633, 367] on div "B/L Instructions Please issue Seaway bill Add Shipping Marks: EVONIK CORPORATIO…" at bounding box center [810, 327] width 485 height 126
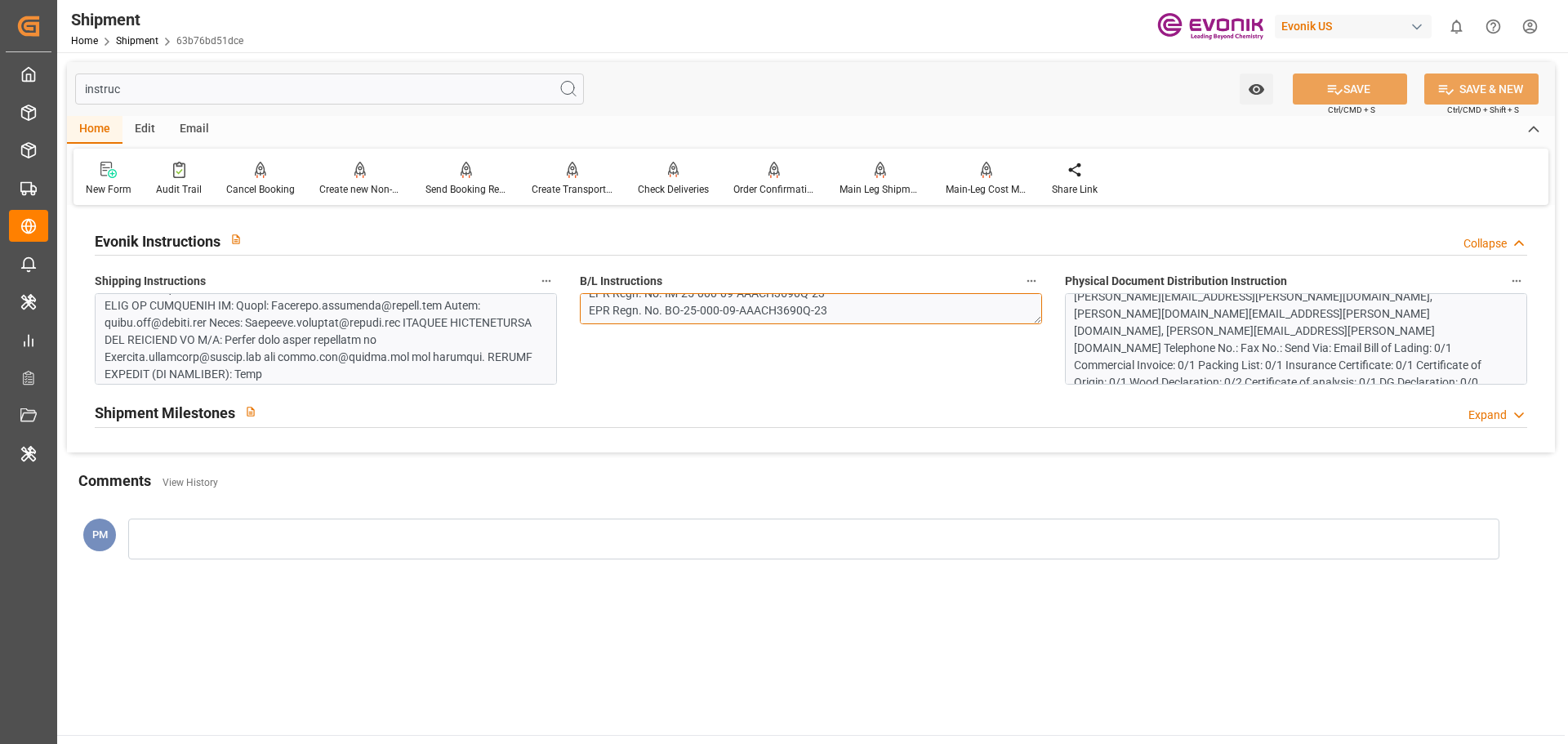
scroll to position [387, 0]
